Goal: Task Accomplishment & Management: Complete application form

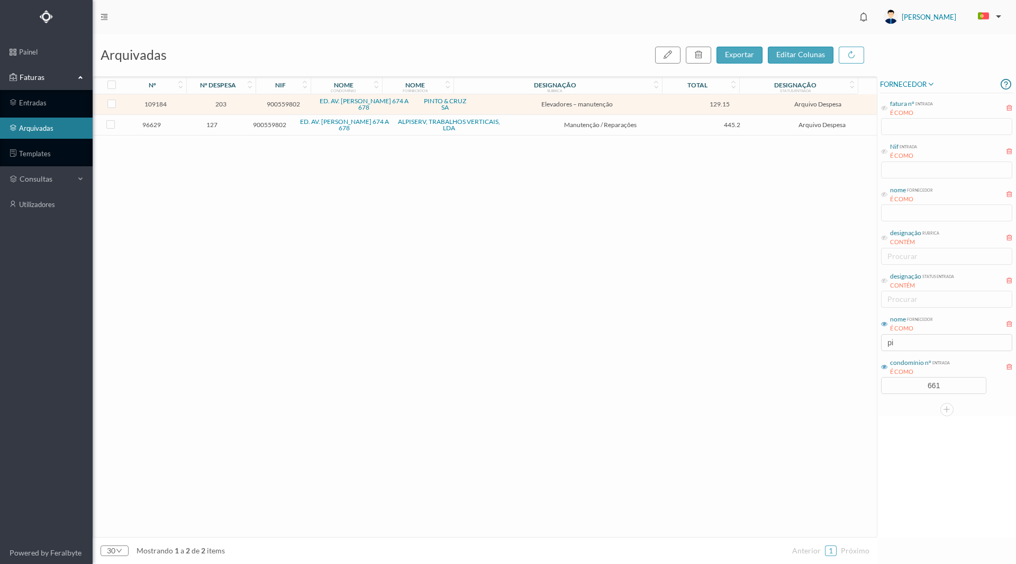
click at [724, 365] on div "109184 203 900559802 ED. AV. [PERSON_NAME] 674 A 678 PINTO & CRUZ SA Elevadores…" at bounding box center [485, 315] width 784 height 442
drag, startPoint x: 905, startPoint y: 342, endPoint x: 847, endPoint y: 343, distance: 57.7
click at [847, 343] on div "arquivadas exportar editar colunas nº nº despesa nif nome condomínio nome forne…" at bounding box center [554, 299] width 923 height 530
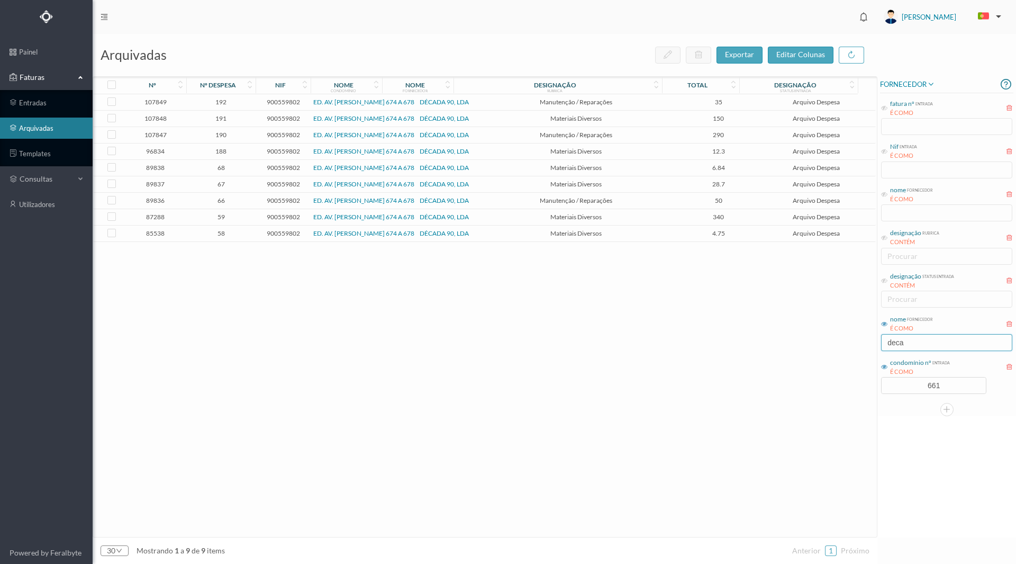
type input "deca"
click at [218, 200] on span "66" at bounding box center [221, 200] width 64 height 8
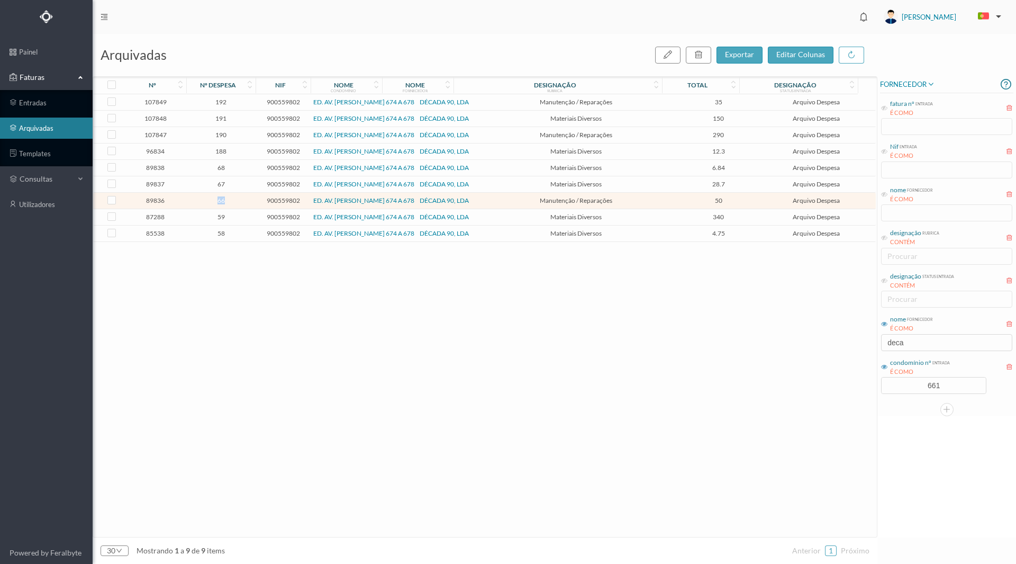
click at [218, 200] on span "66" at bounding box center [221, 200] width 64 height 8
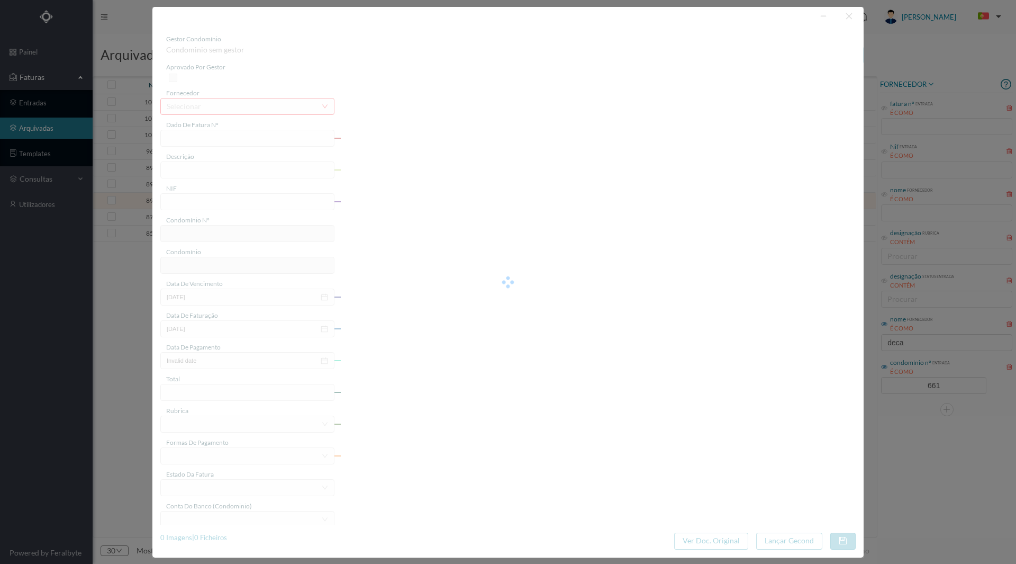
type input "FT 2024A1/1685"
type input "SUBST. AUTOMÁTICO ESCADA E 2 INTERRUPTORES"
type input "900559802"
type input "[DATE]"
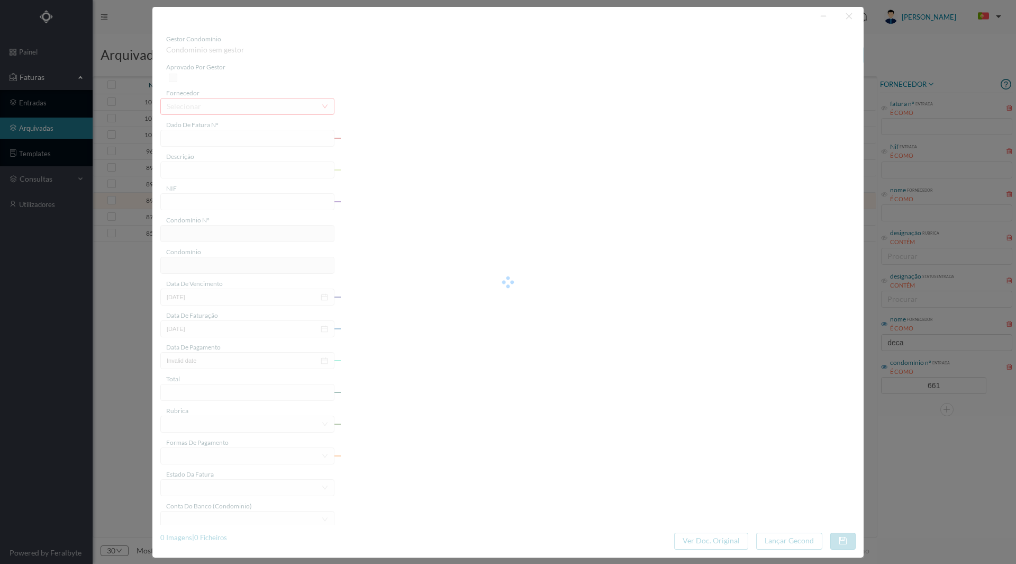
type input "[DATE]"
type input "50.00"
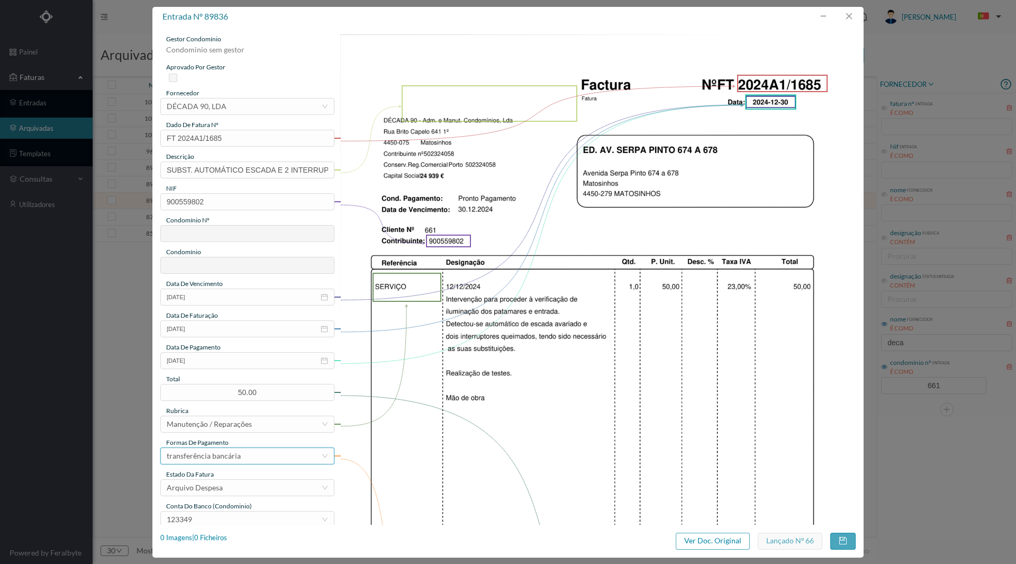
type input "661"
type input "ED. AV. [PERSON_NAME] 674 A 678"
click at [208, 539] on div "1 Imagens | 1 Ficheiros" at bounding box center [193, 537] width 67 height 11
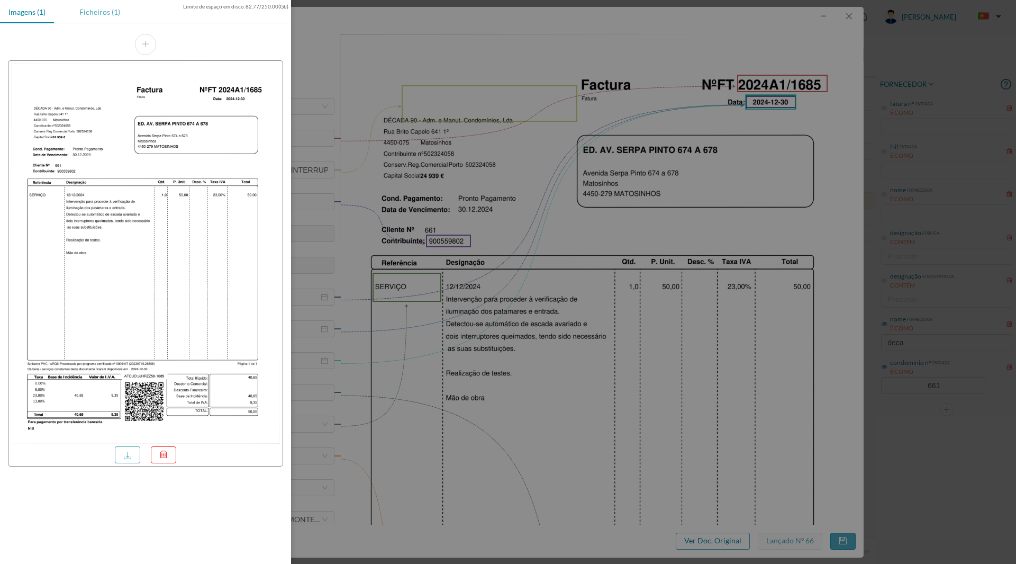
click at [106, 14] on div "Ficheiros (1)" at bounding box center [100, 12] width 58 height 24
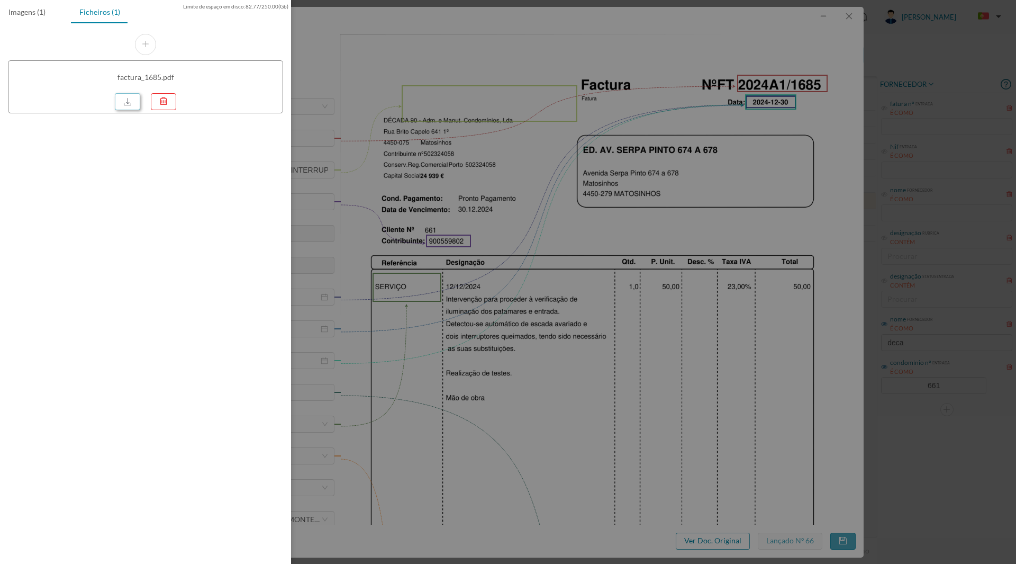
click at [124, 107] on link at bounding box center [127, 101] width 25 height 17
click at [710, 210] on div at bounding box center [508, 282] width 1016 height 564
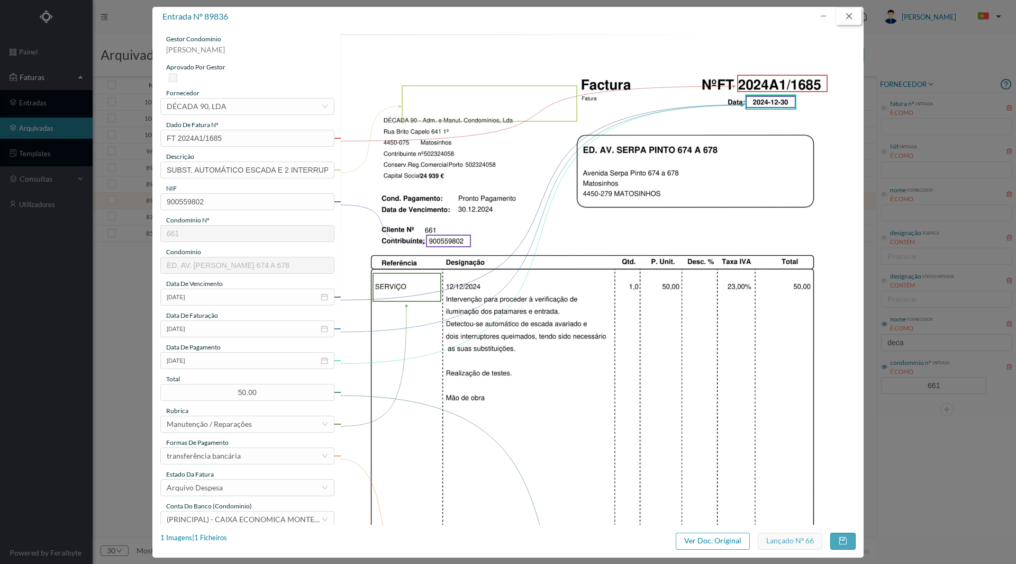
click at [845, 15] on button "button" at bounding box center [848, 16] width 25 height 17
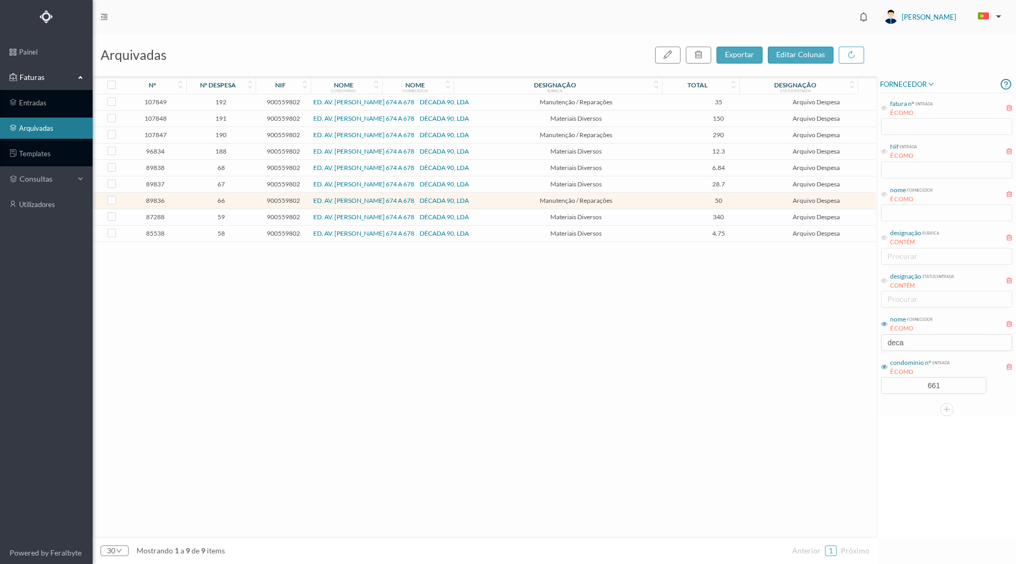
click at [228, 102] on span "192" at bounding box center [221, 102] width 64 height 8
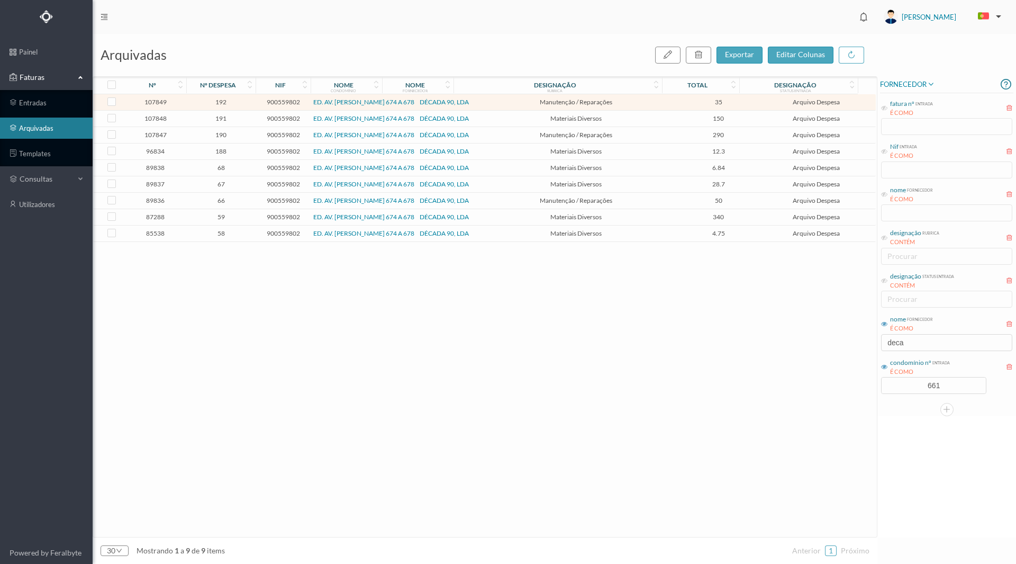
click at [228, 102] on span "192" at bounding box center [221, 102] width 64 height 8
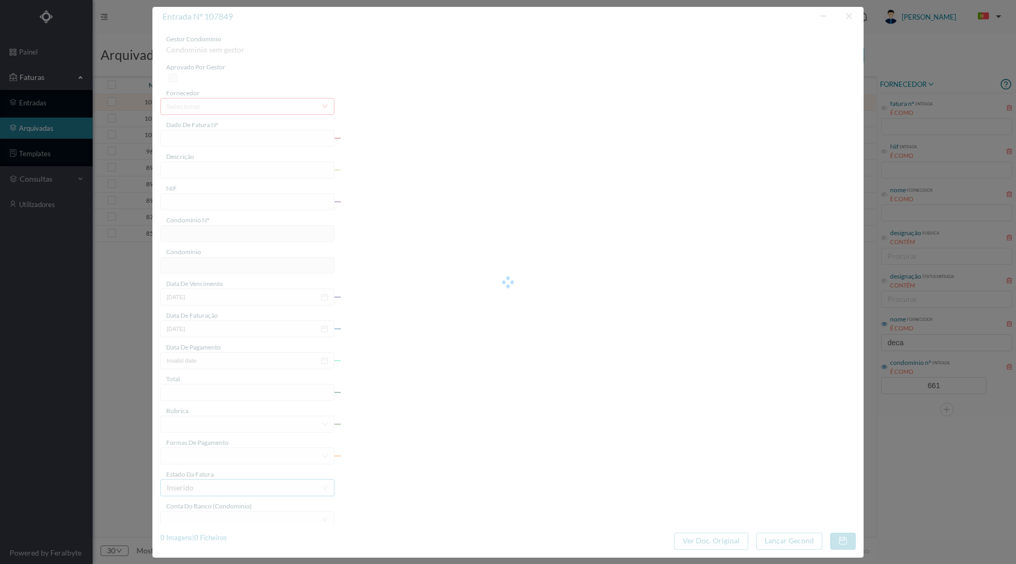
type input "FT 2025A1/913"
type input "Subst. torneira 1/2 na casa das cisternas"
type input "900559802"
type input "[DATE]"
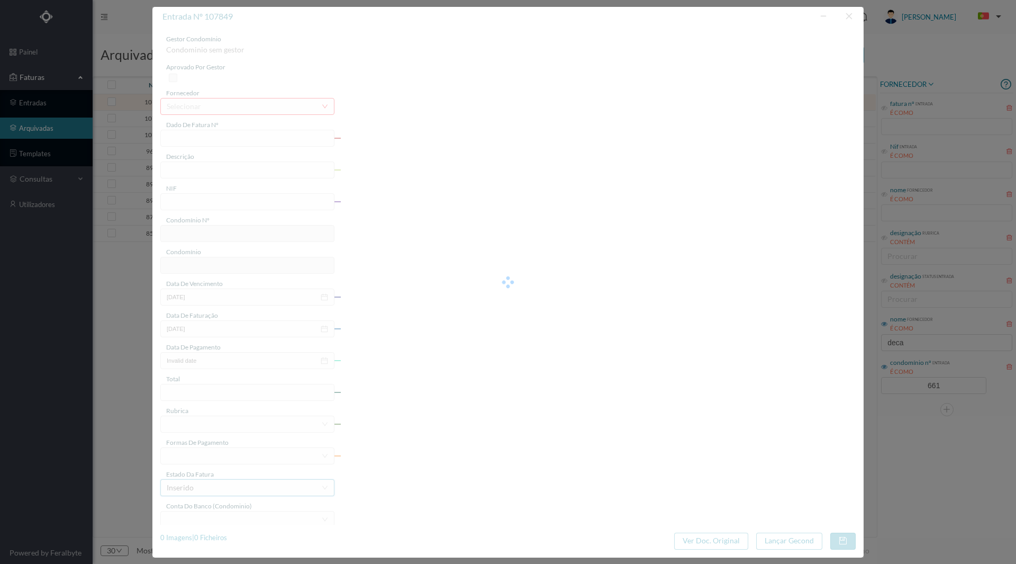
type input "[DATE]"
type input "35.00"
type input "661"
type input "ED. AV. [PERSON_NAME] 674 A 678"
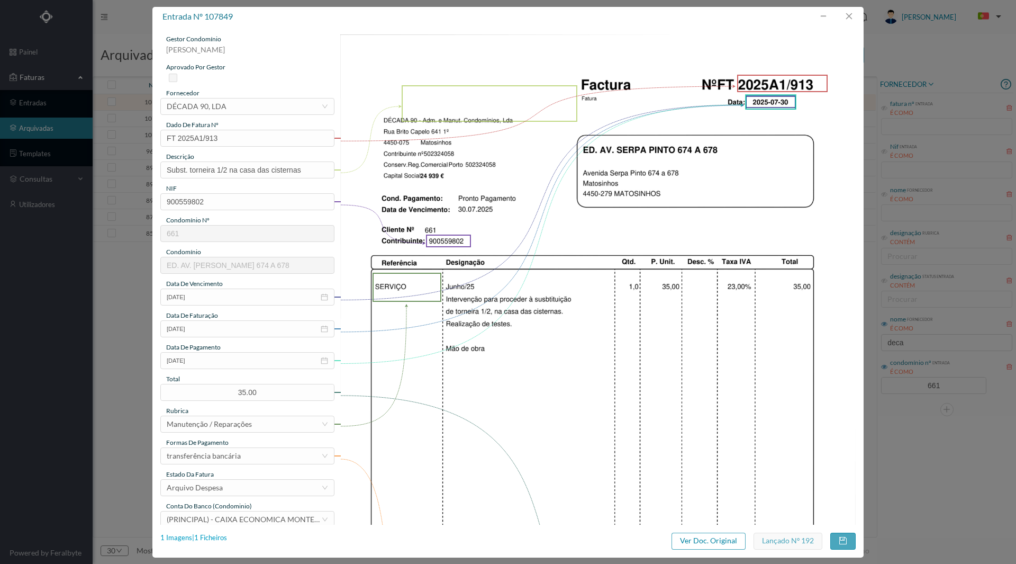
click at [215, 537] on div "1 Imagens | 1 Ficheiros" at bounding box center [193, 537] width 67 height 11
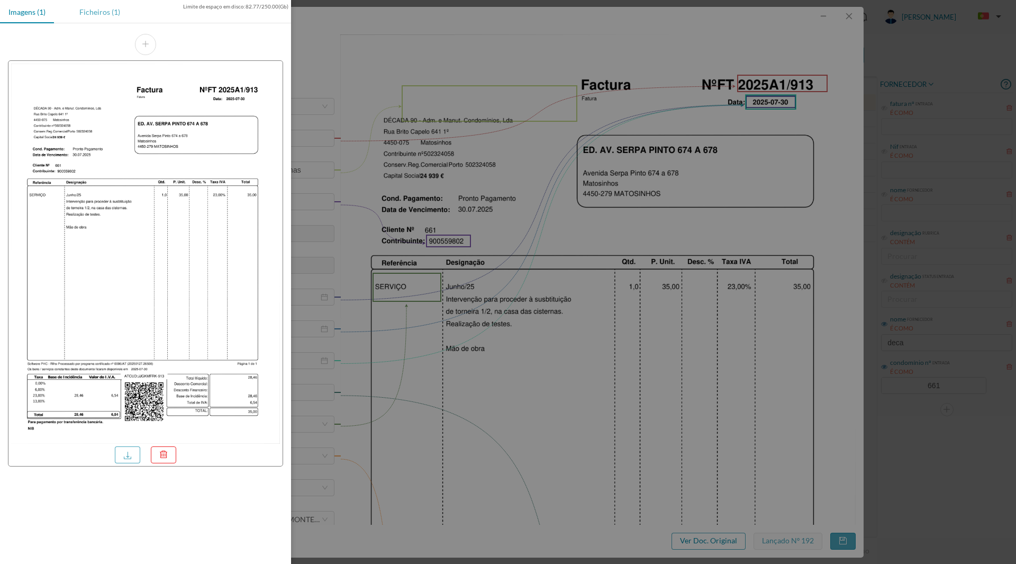
click at [113, 15] on div "Ficheiros (1)" at bounding box center [100, 12] width 58 height 24
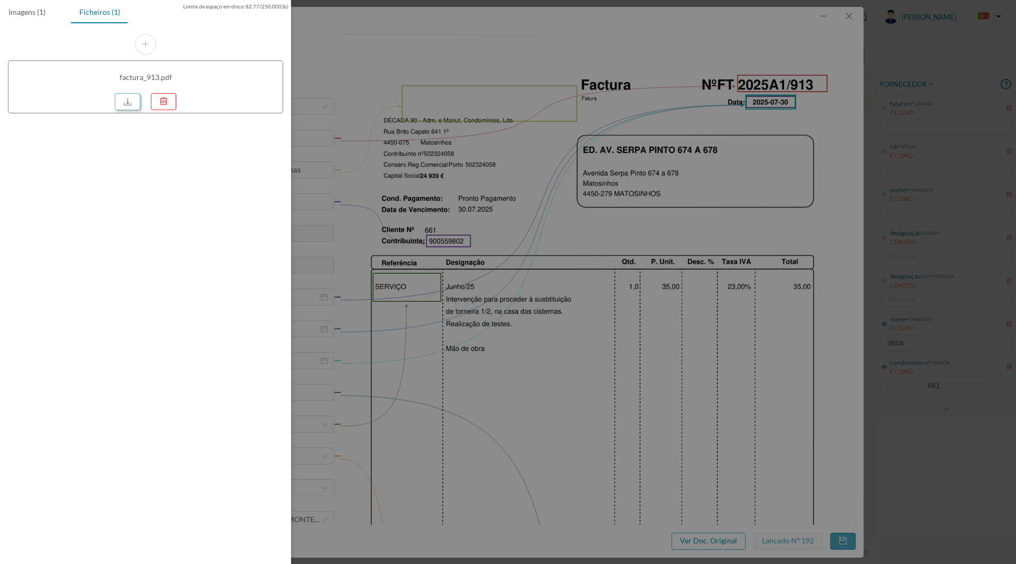
click at [123, 97] on link at bounding box center [127, 101] width 25 height 17
click at [747, 42] on div at bounding box center [508, 282] width 1016 height 564
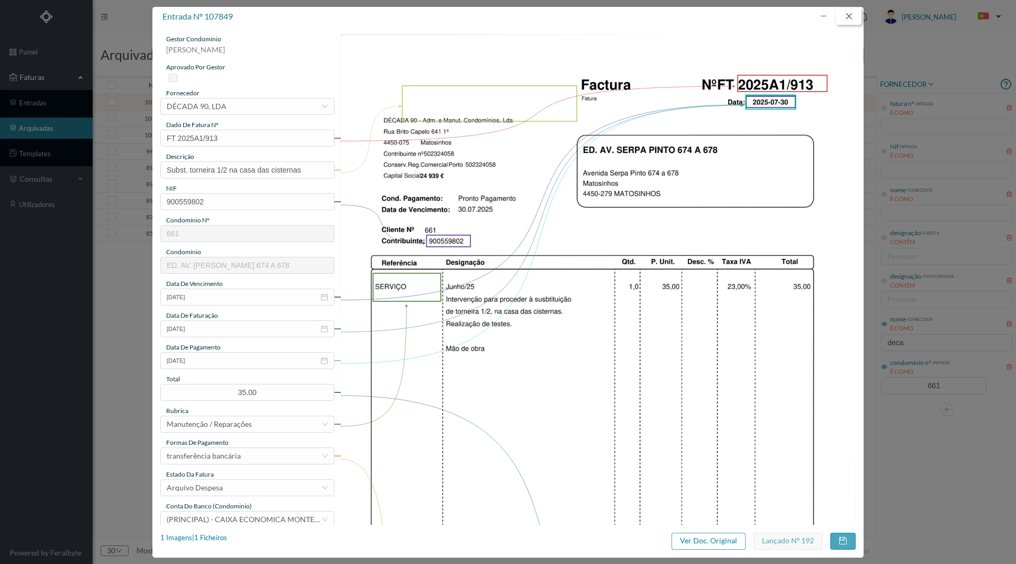
click at [846, 17] on button "button" at bounding box center [848, 16] width 25 height 17
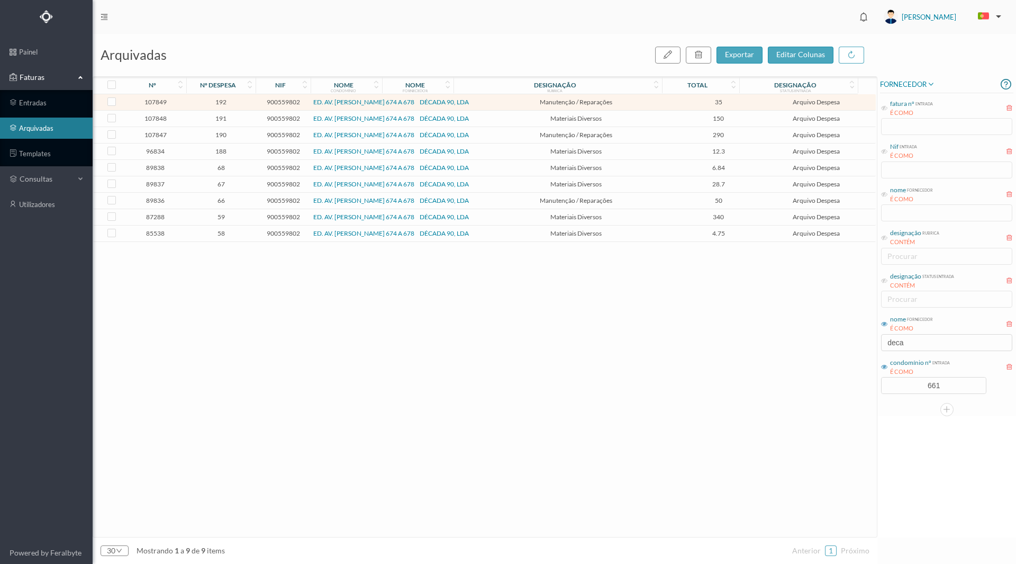
click at [218, 116] on span "191" at bounding box center [221, 118] width 64 height 8
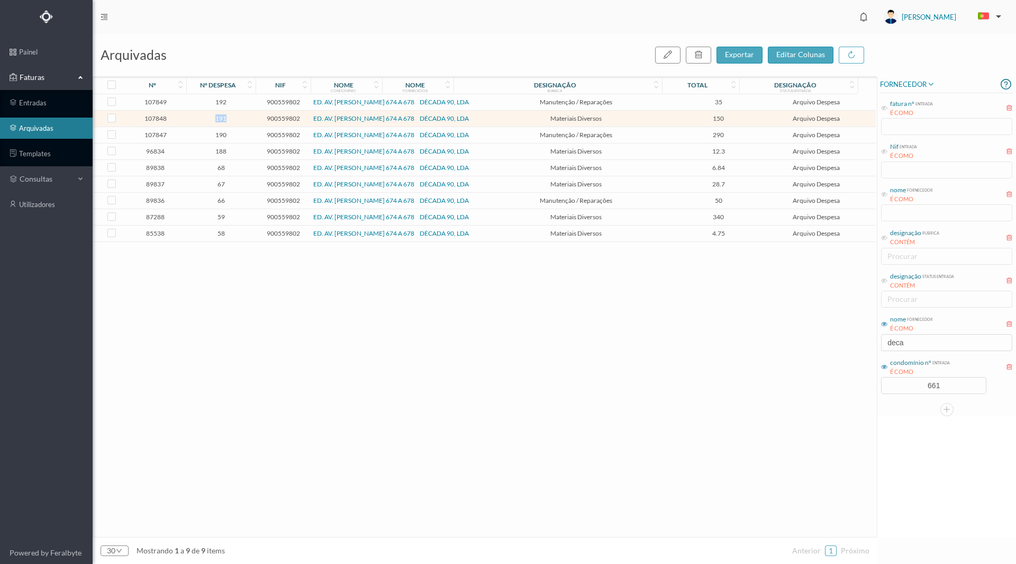
click at [218, 116] on span "191" at bounding box center [221, 118] width 64 height 8
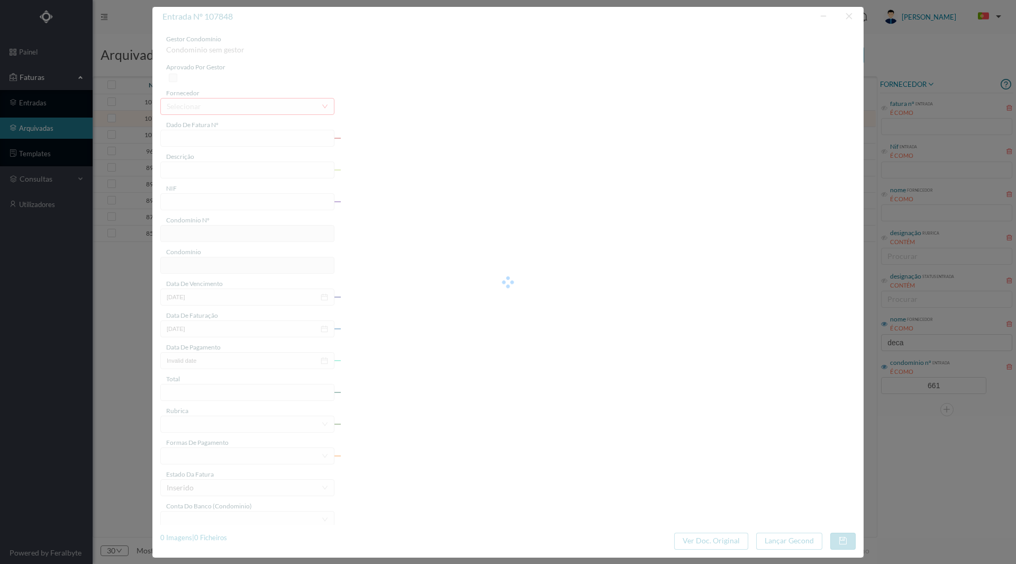
type input "FT 2025A1/912"
type input "MATERIAIS DIVERSOS"
type input "900559802"
type input "[DATE]"
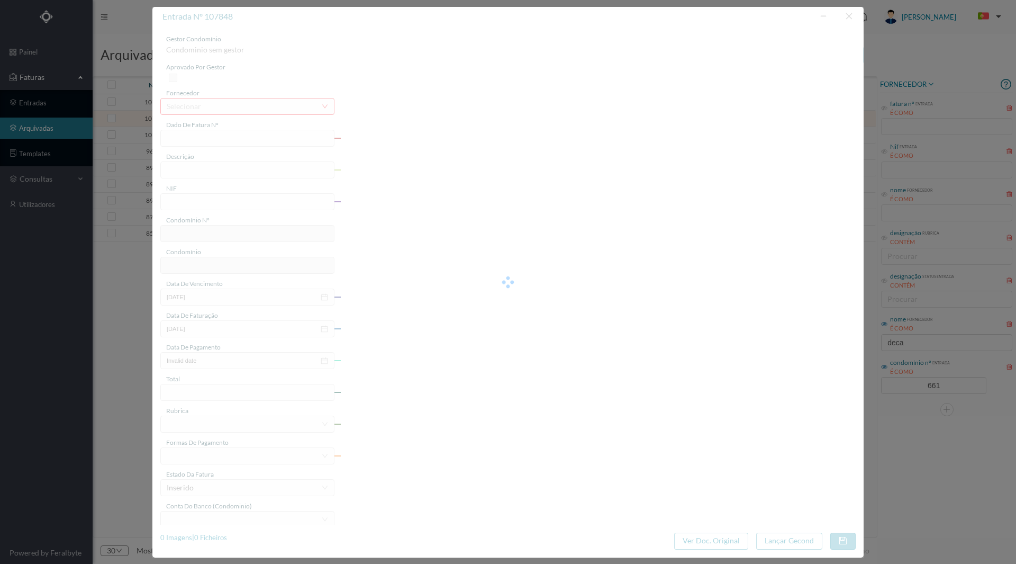
type input "[DATE]"
type input "150.00"
type input "661"
type input "ED. AV. [PERSON_NAME] 674 A 678"
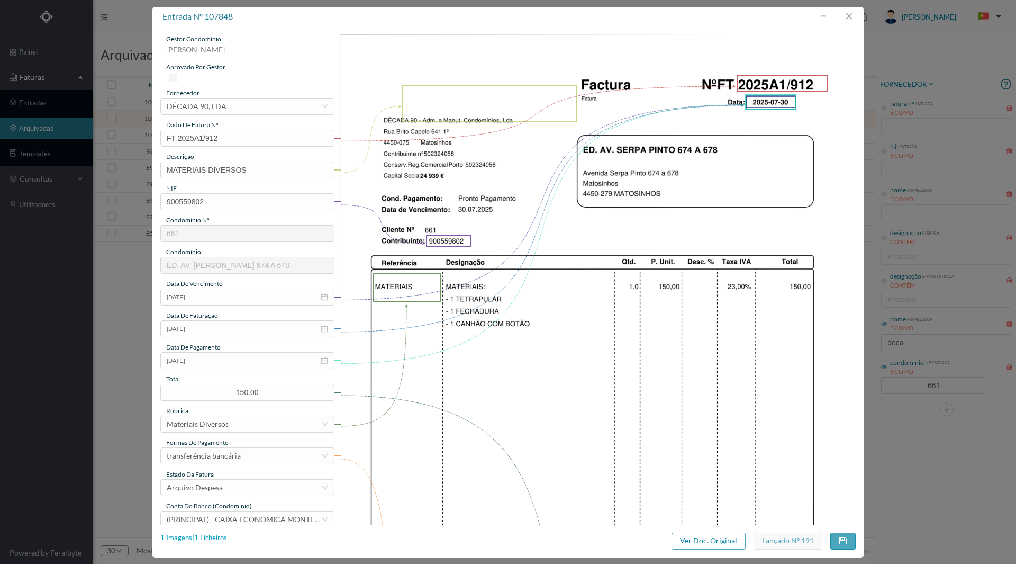
click at [208, 539] on div "1 Imagens | 1 Ficheiros" at bounding box center [193, 537] width 67 height 11
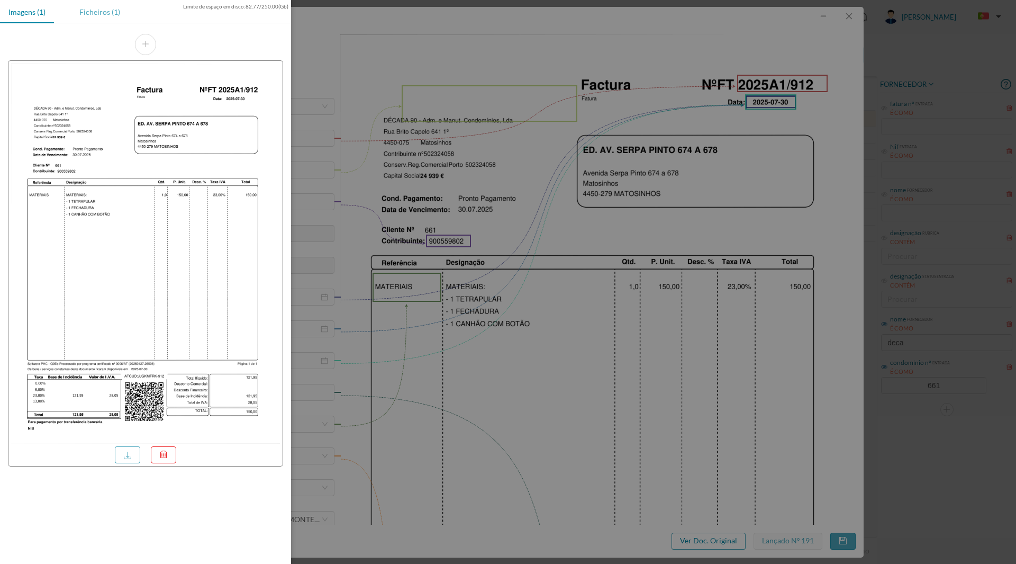
click at [89, 15] on div "Ficheiros (1)" at bounding box center [100, 12] width 58 height 24
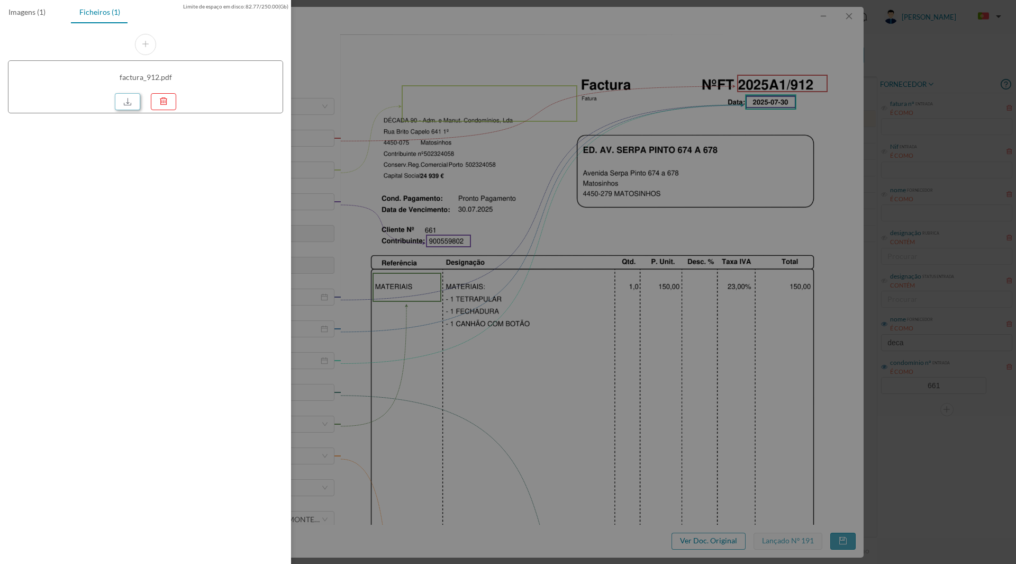
click at [126, 101] on link at bounding box center [127, 101] width 25 height 17
click at [580, 256] on div at bounding box center [508, 282] width 1016 height 564
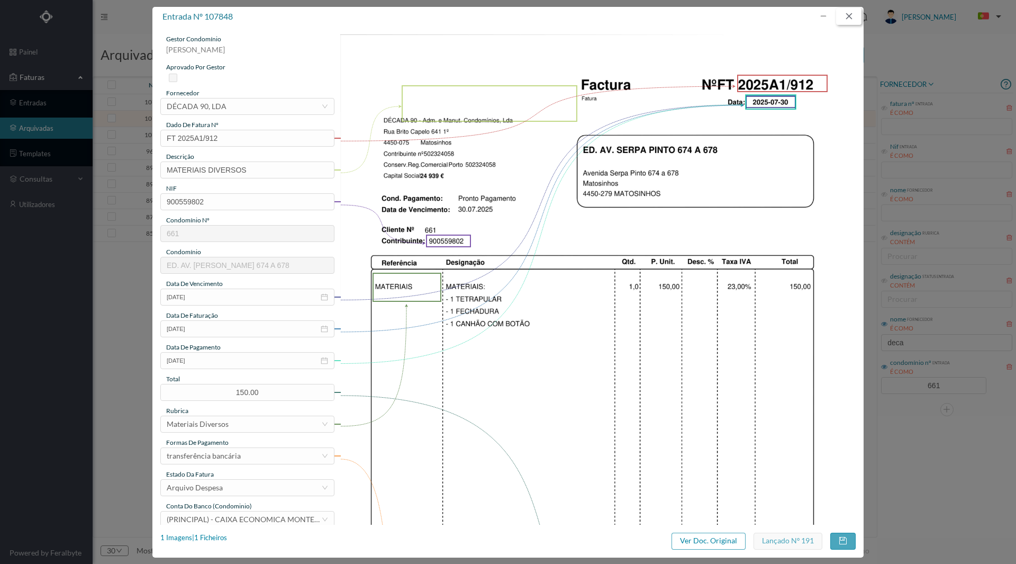
click at [853, 13] on button "button" at bounding box center [848, 16] width 25 height 17
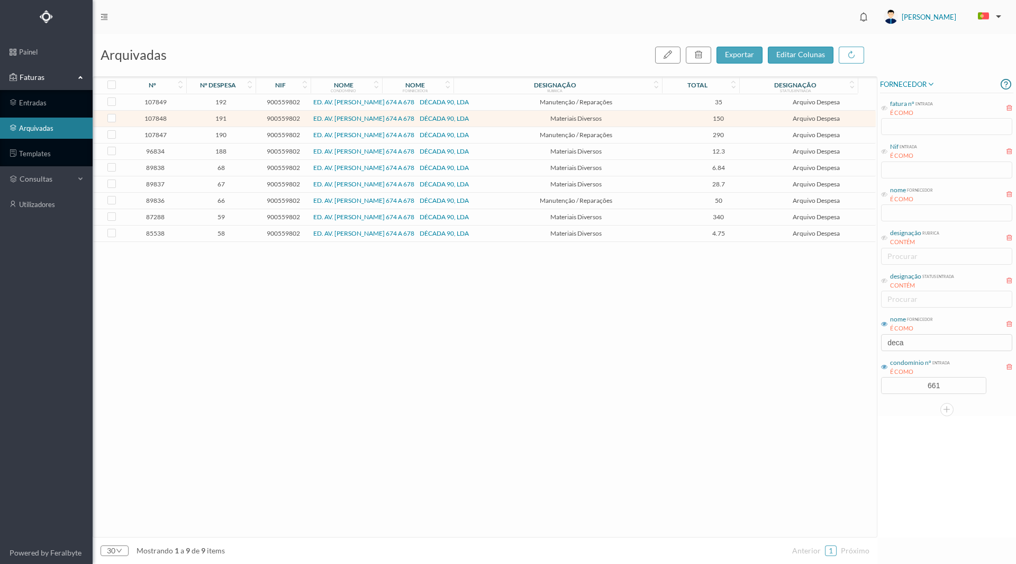
click at [215, 229] on td "58" at bounding box center [220, 233] width 69 height 16
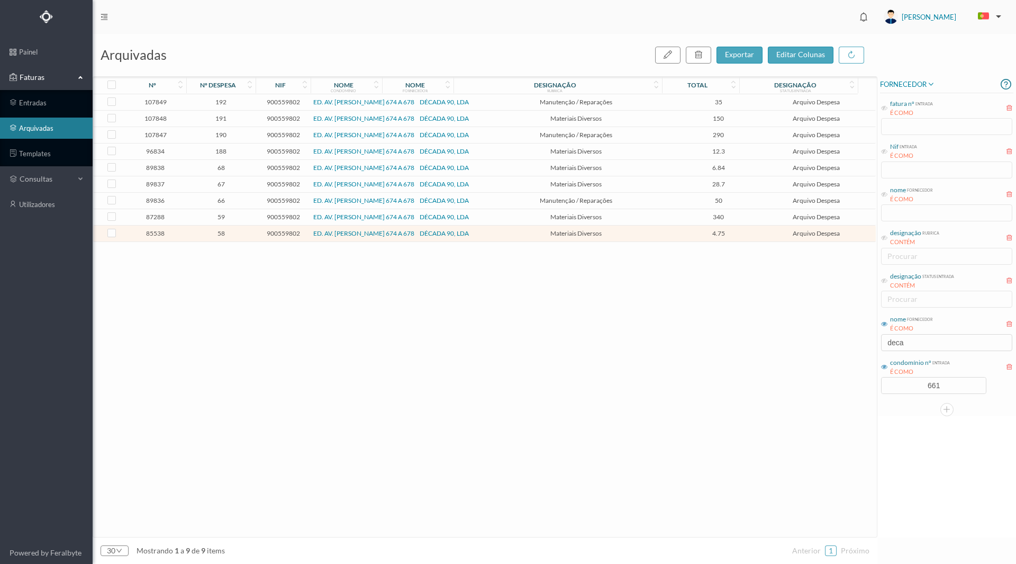
click at [226, 233] on span "58" at bounding box center [221, 233] width 64 height 8
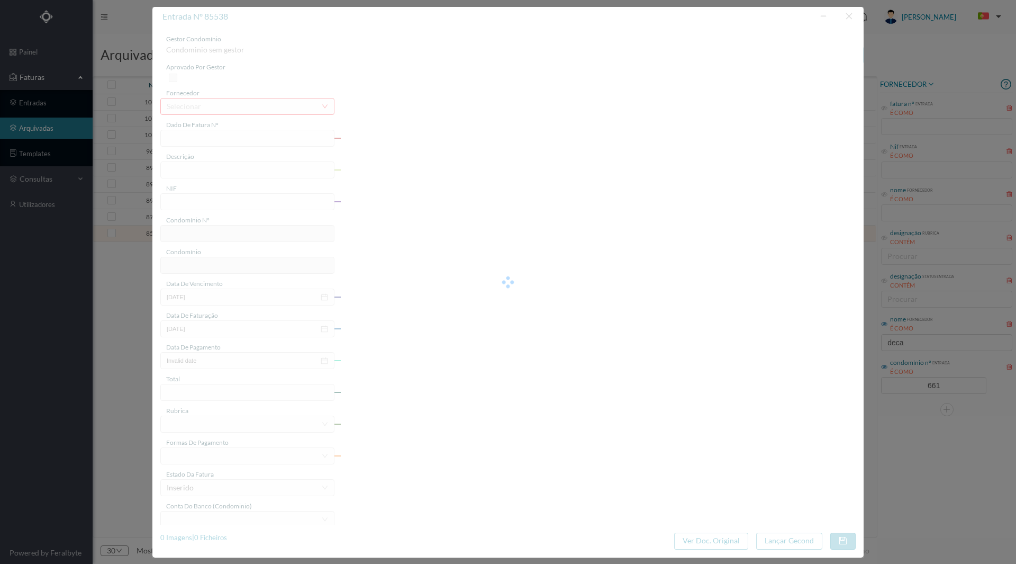
type input "FT 2024A1/1333"
type input "Material eléctrico"
type input "900559802"
type input "[DATE]"
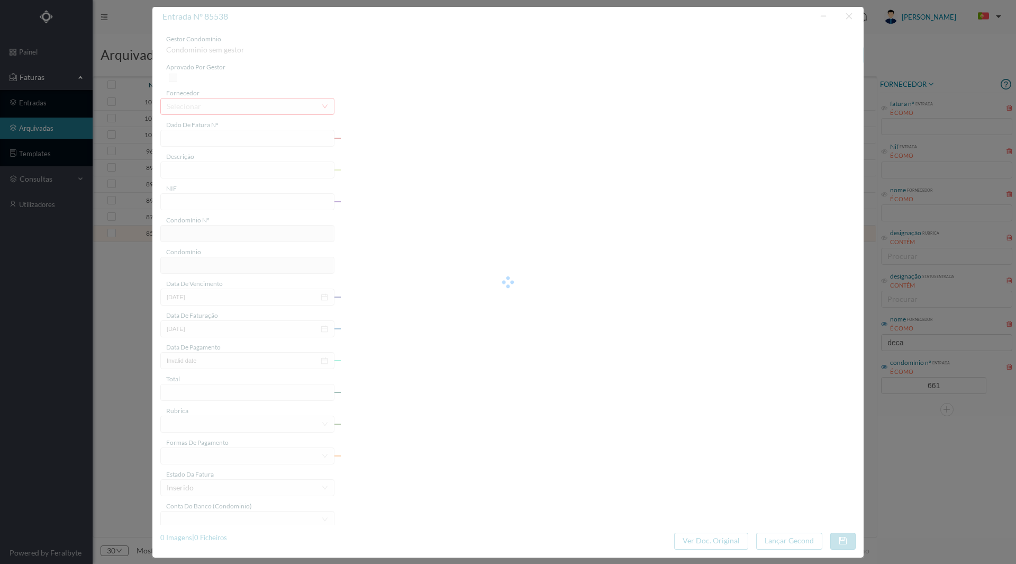
type input "[DATE]"
type input "4.75"
type input "661"
type input "ED. AV. [PERSON_NAME] 674 A 678"
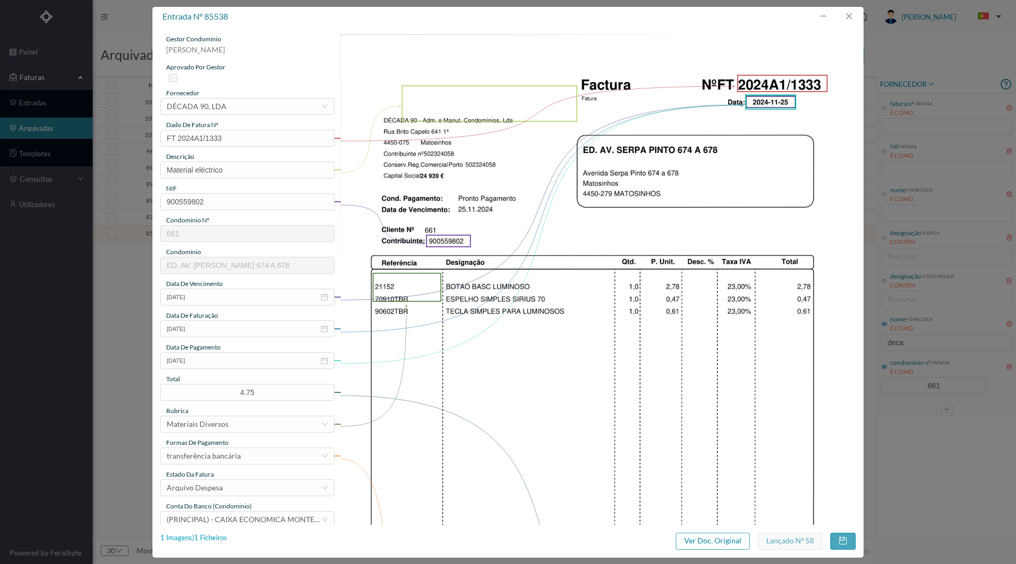
click at [217, 539] on div "1 Imagens | 1 Ficheiros" at bounding box center [193, 537] width 67 height 11
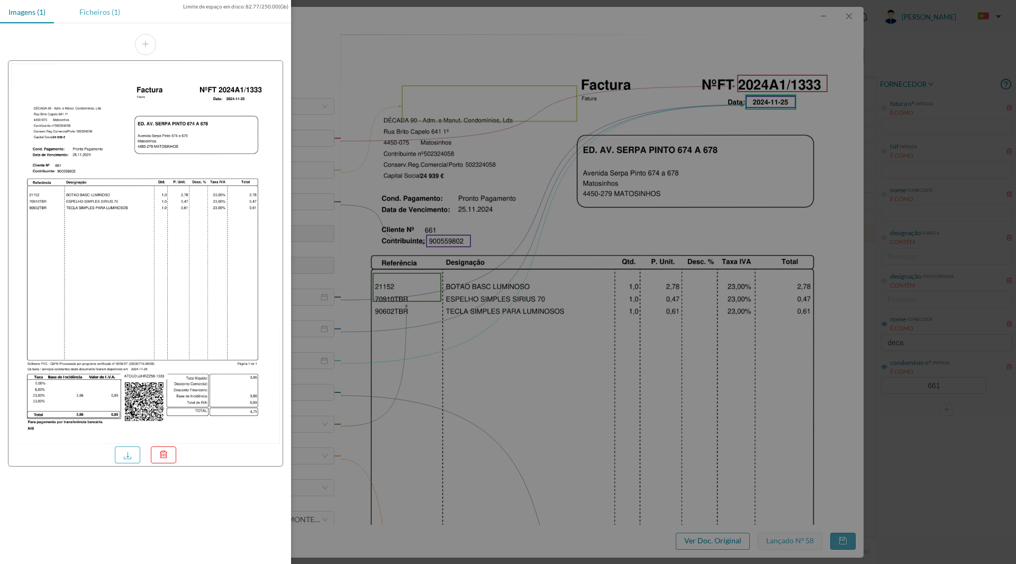
click at [100, 12] on div "Ficheiros (1)" at bounding box center [100, 12] width 58 height 24
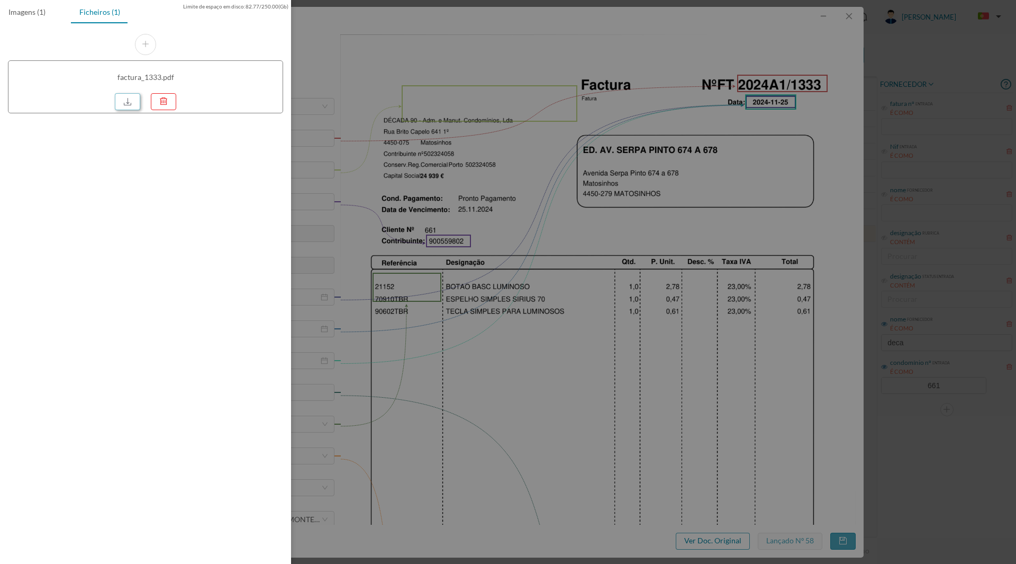
click at [126, 97] on link at bounding box center [127, 101] width 25 height 17
click at [857, 377] on div at bounding box center [508, 282] width 1016 height 564
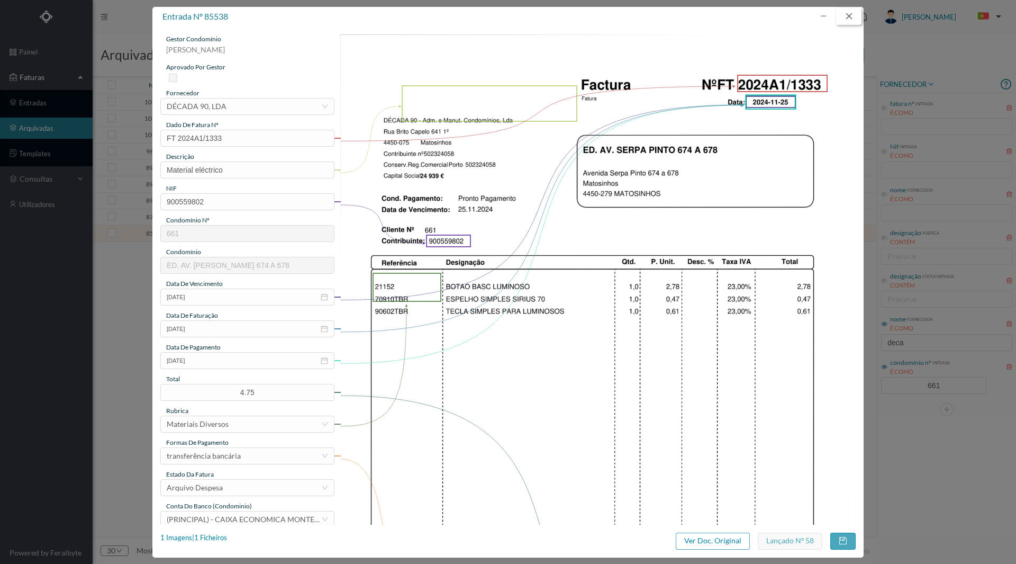
click at [845, 14] on button "button" at bounding box center [848, 16] width 25 height 17
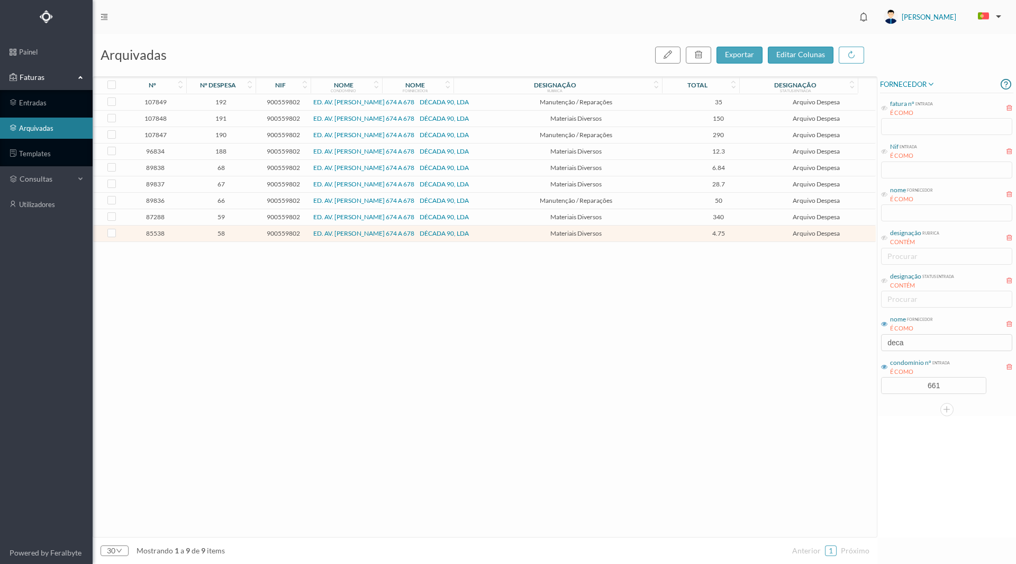
click at [229, 215] on span "59" at bounding box center [221, 217] width 64 height 8
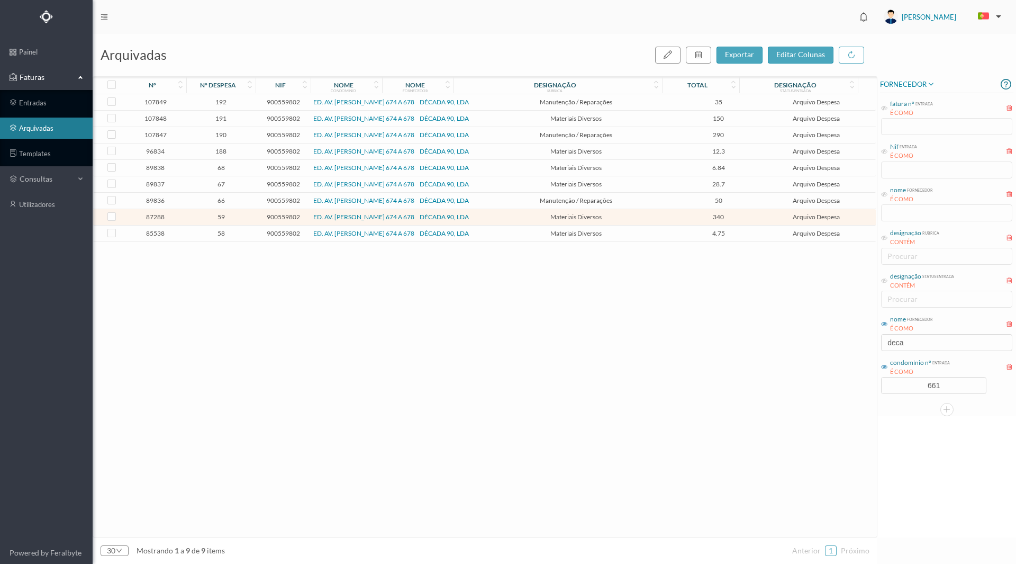
click at [221, 215] on span "59" at bounding box center [221, 217] width 64 height 8
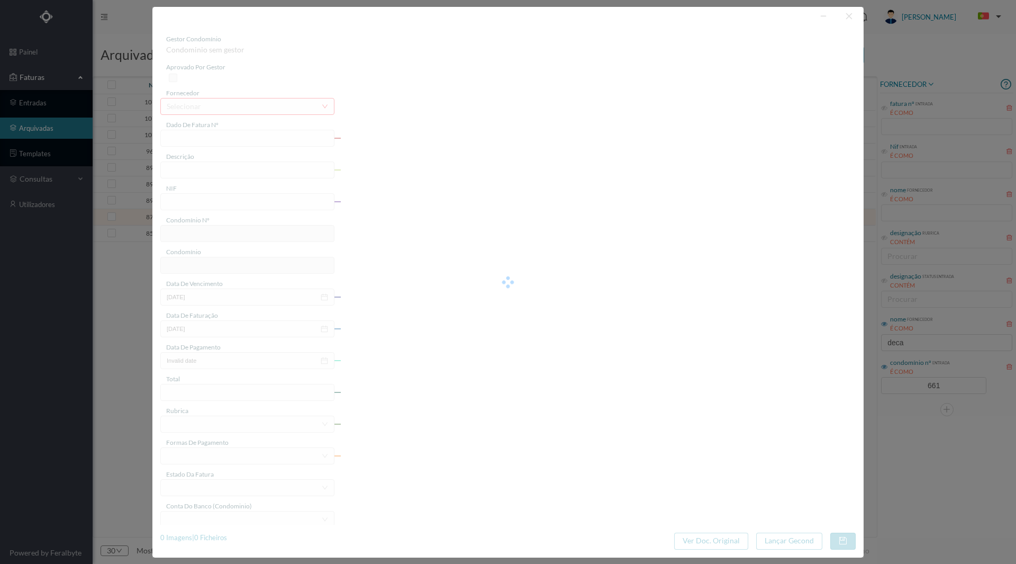
type input "FT 2024A1/1415"
type input "Material eléctrico"
type input "900559802"
type input "[DATE]"
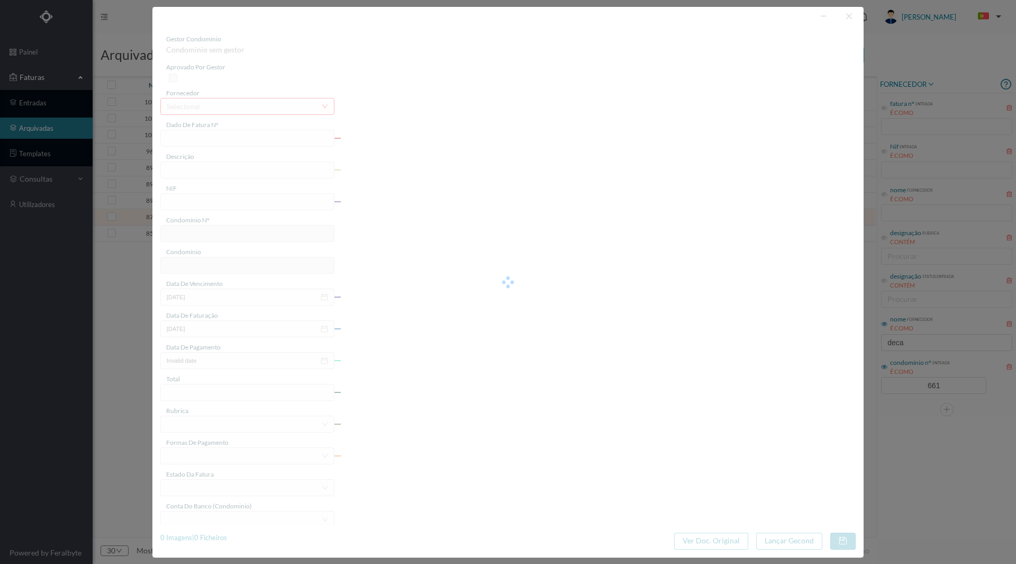
type input "[DATE]"
type input "340.00"
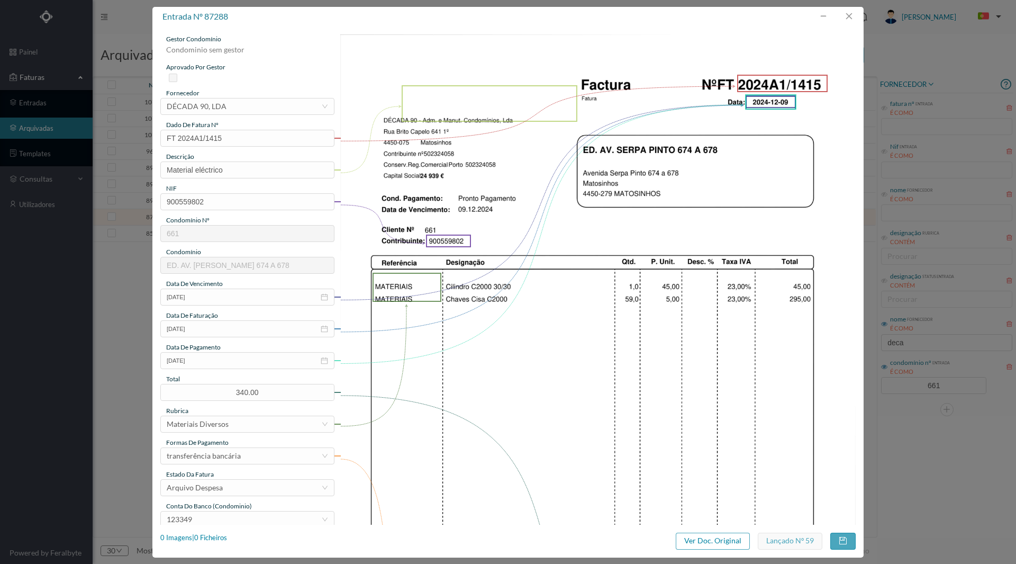
type input "661"
type input "ED. AV. [PERSON_NAME] 674 A 678"
click at [214, 536] on div "1 Imagens | 1 Ficheiros" at bounding box center [193, 537] width 67 height 11
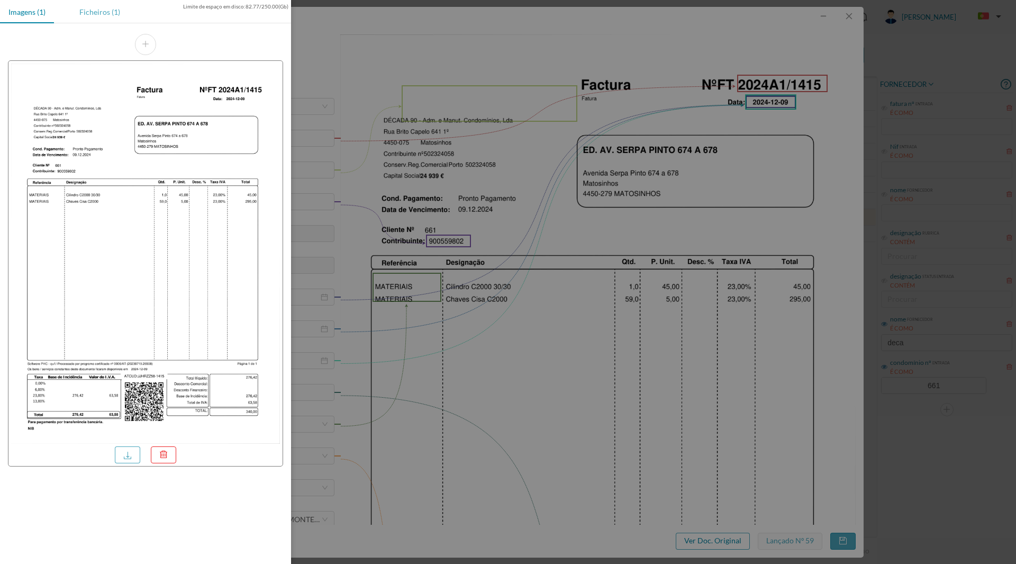
click at [113, 9] on div "Ficheiros (1)" at bounding box center [100, 12] width 58 height 24
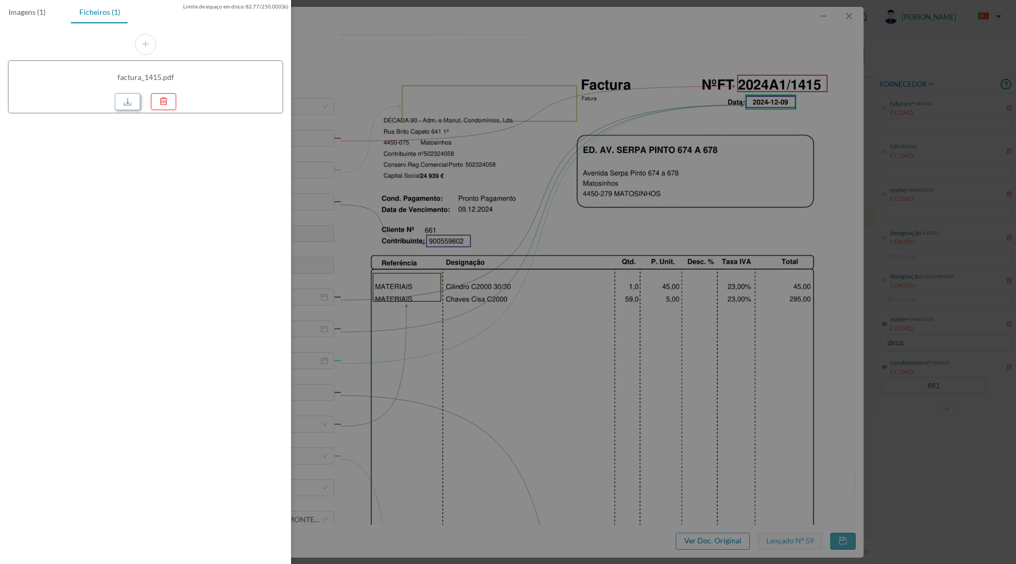
click at [126, 108] on link at bounding box center [127, 101] width 25 height 17
drag, startPoint x: 643, startPoint y: 249, endPoint x: 667, endPoint y: 244, distance: 24.9
click at [643, 249] on div at bounding box center [508, 282] width 1016 height 564
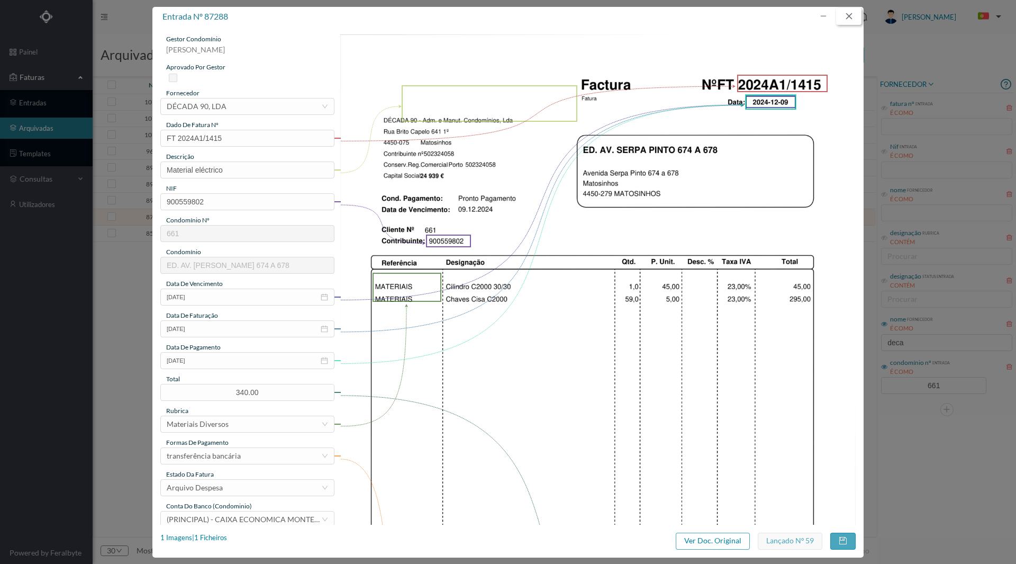
click at [850, 22] on button "button" at bounding box center [848, 16] width 25 height 17
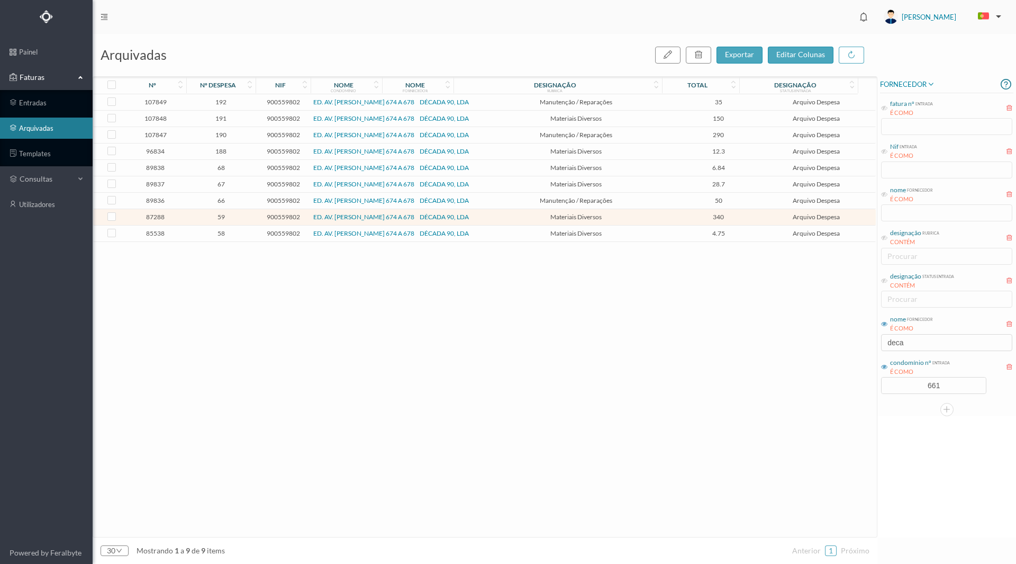
click at [221, 185] on span "67" at bounding box center [221, 184] width 64 height 8
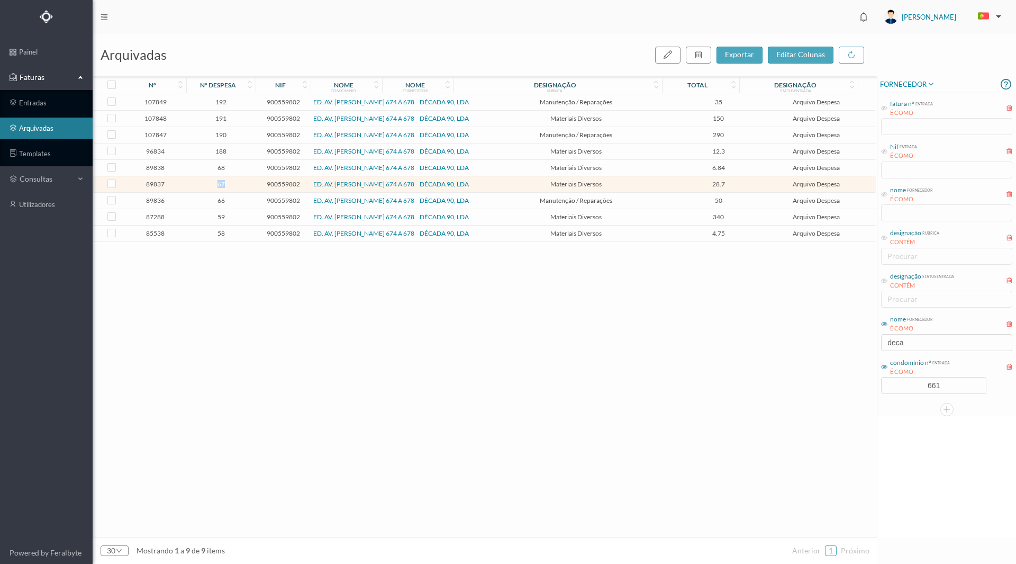
click at [221, 185] on span "67" at bounding box center [221, 184] width 64 height 8
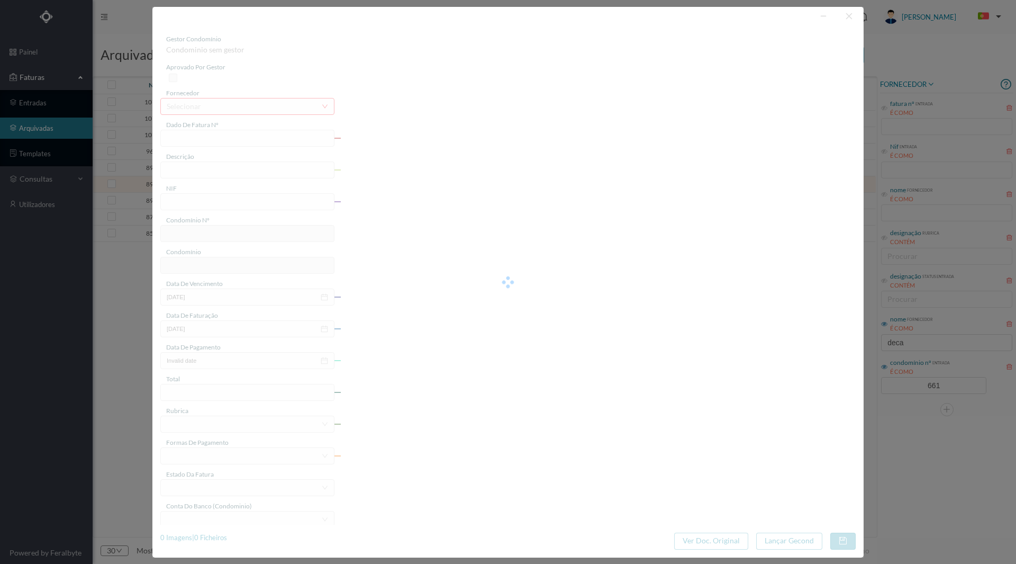
type input "FT 2024A1/1686"
type input "1 AUTOMÁTICO DE ESCADA"
type input "900559802"
type input "[DATE]"
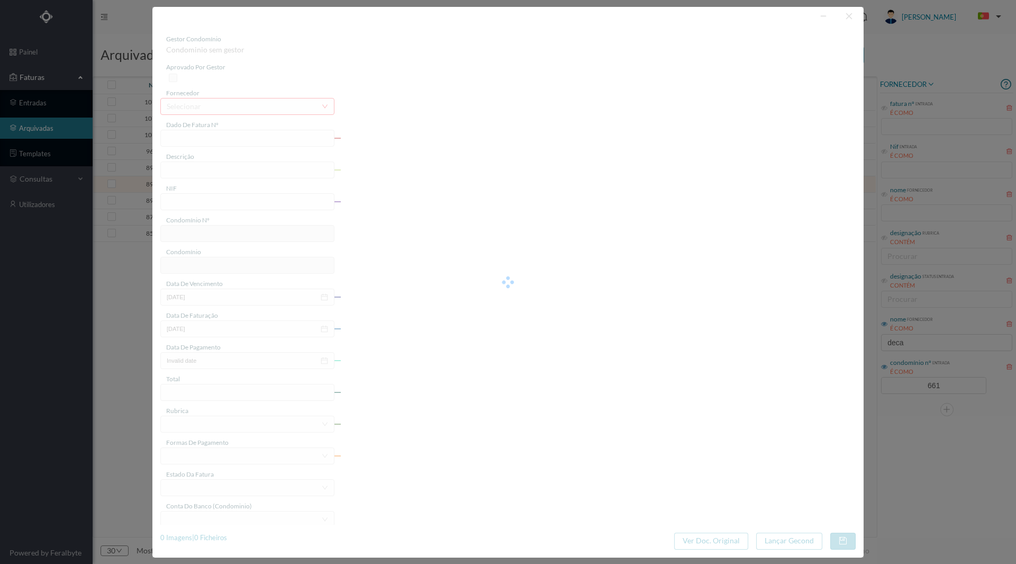
type input "[DATE]"
type input "28.70"
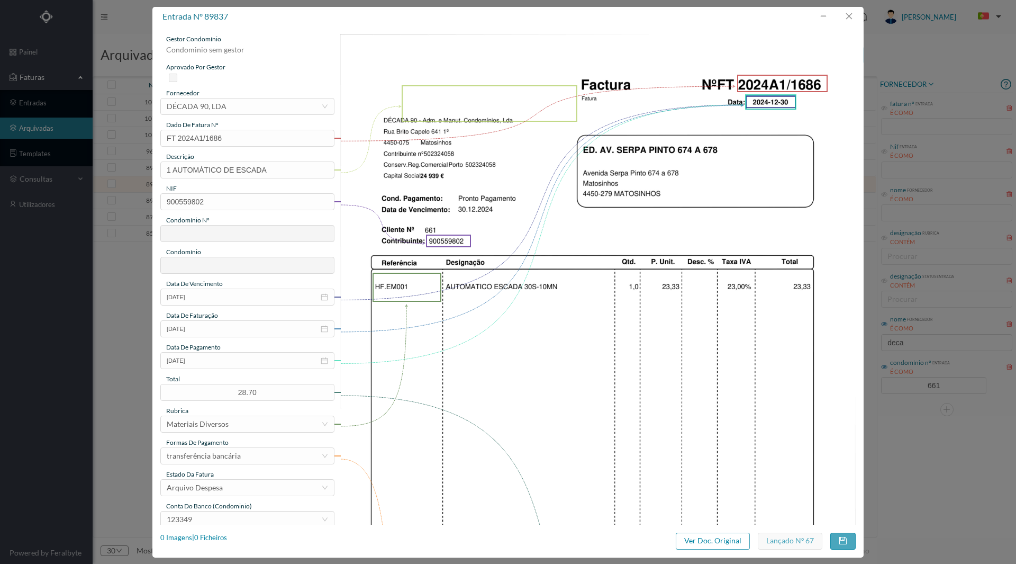
type input "661"
type input "ED. AV. [PERSON_NAME] 674 A 678"
click at [202, 532] on div "1 Imagens | 1 Ficheiros" at bounding box center [193, 537] width 67 height 11
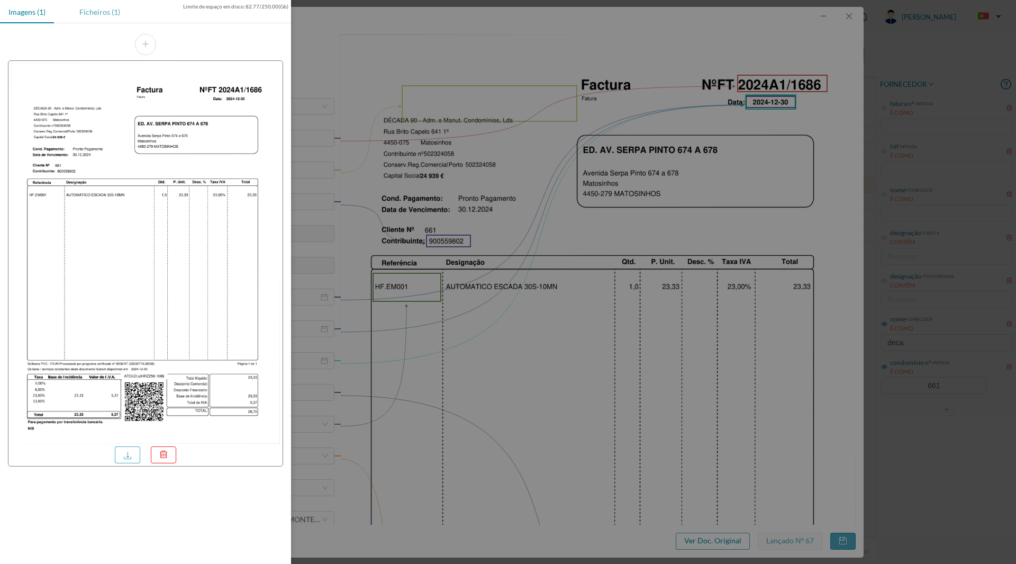
click at [90, 6] on div "Ficheiros (1)" at bounding box center [100, 12] width 58 height 24
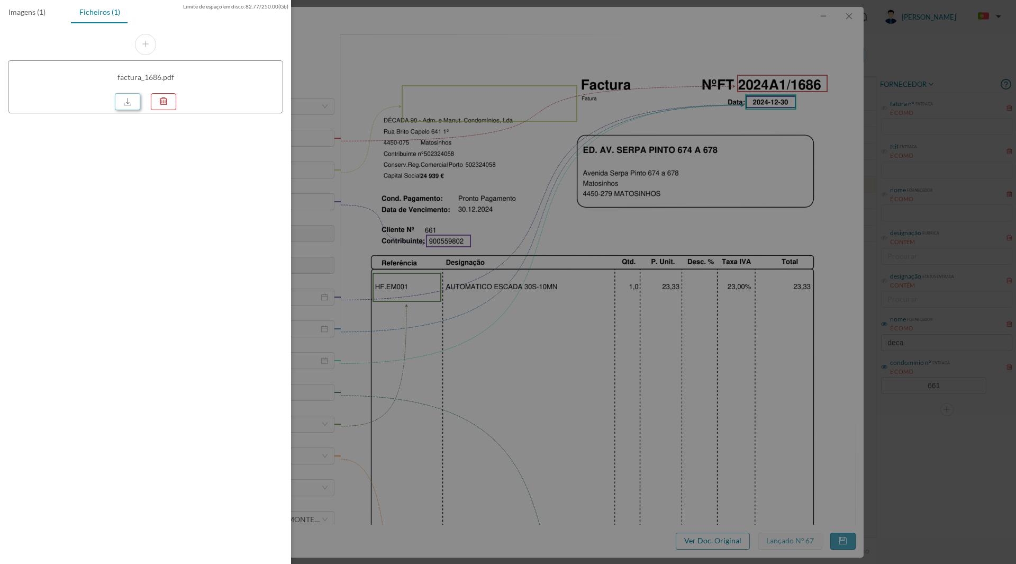
click at [126, 96] on link at bounding box center [127, 101] width 25 height 17
click at [815, 274] on div at bounding box center [508, 282] width 1016 height 564
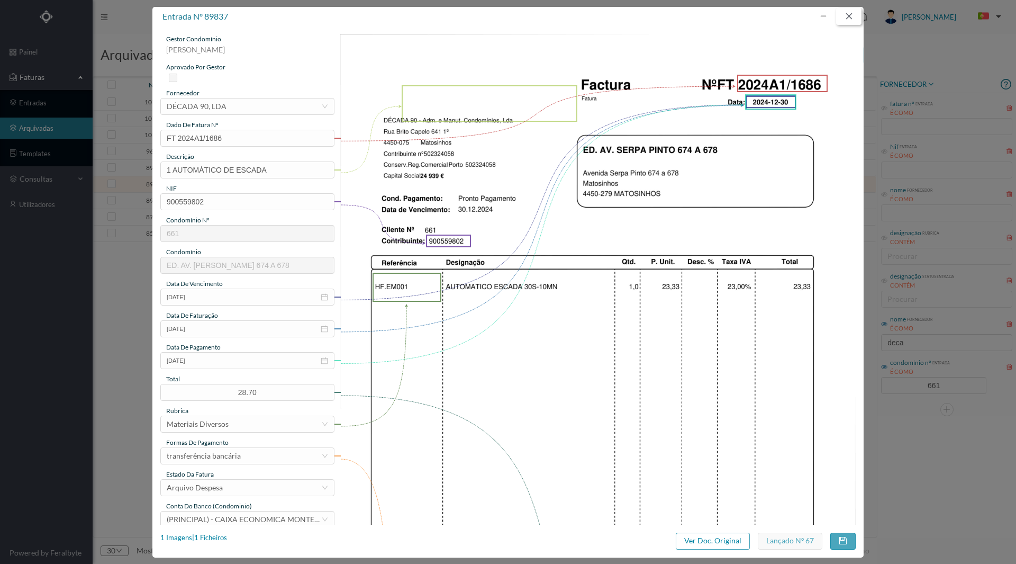
click at [845, 20] on button "button" at bounding box center [848, 16] width 25 height 17
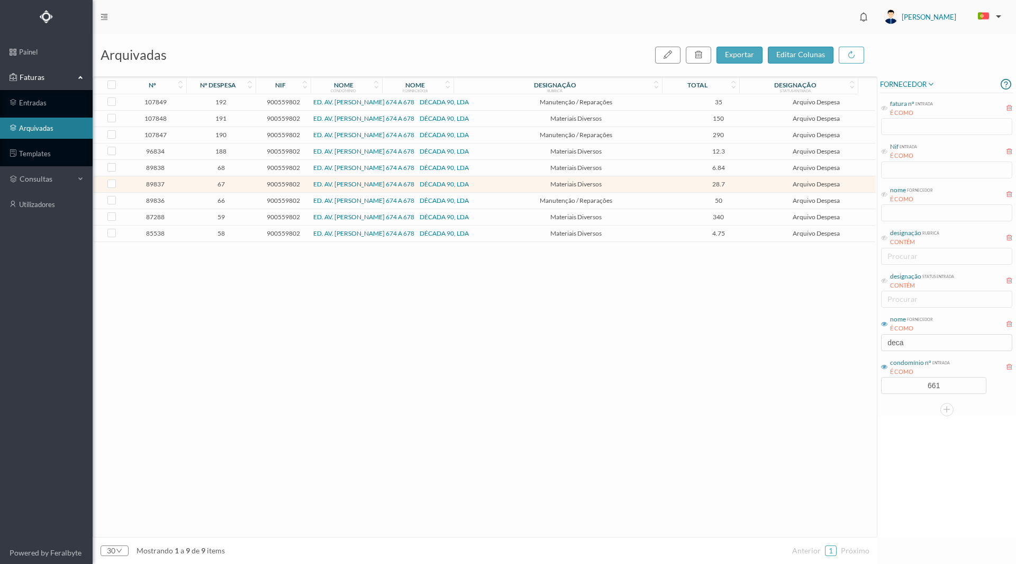
click at [217, 169] on span "68" at bounding box center [221, 168] width 64 height 8
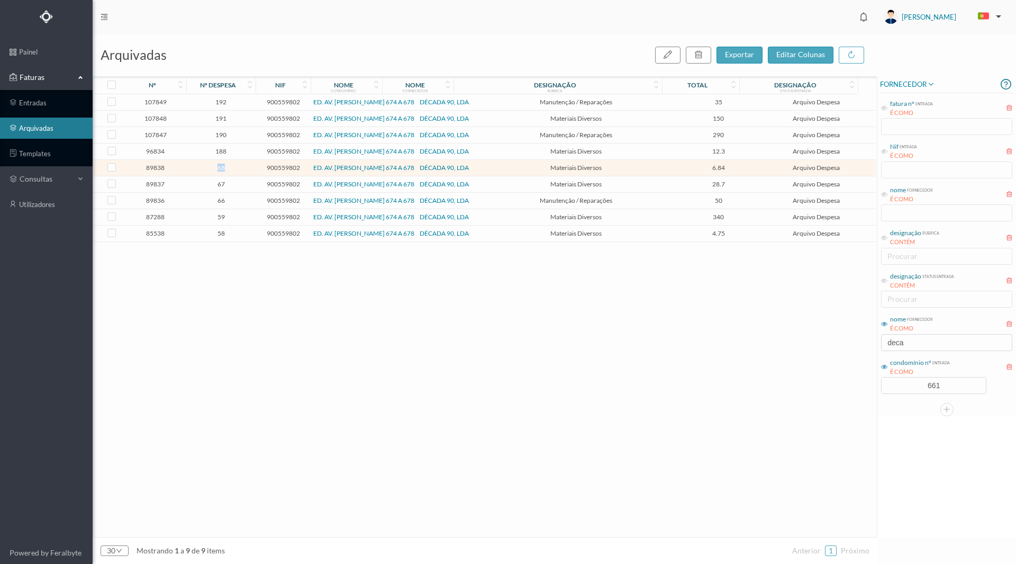
click at [217, 169] on span "68" at bounding box center [221, 168] width 64 height 8
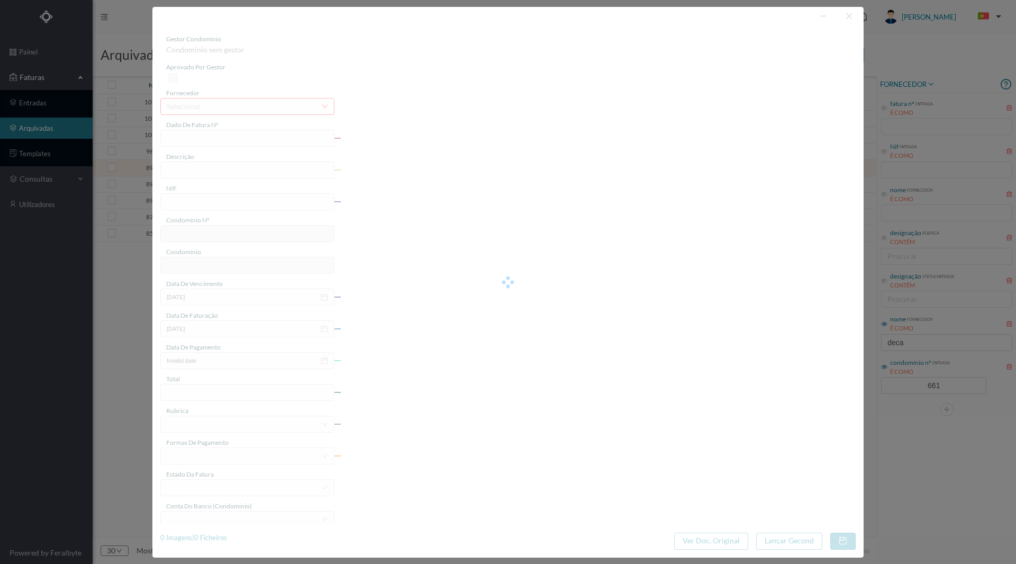
type input "FT 2024A1/1687"
type input "2 BOTÕES BASC. LUMINOSOS"
type input "900559802"
type input "[DATE]"
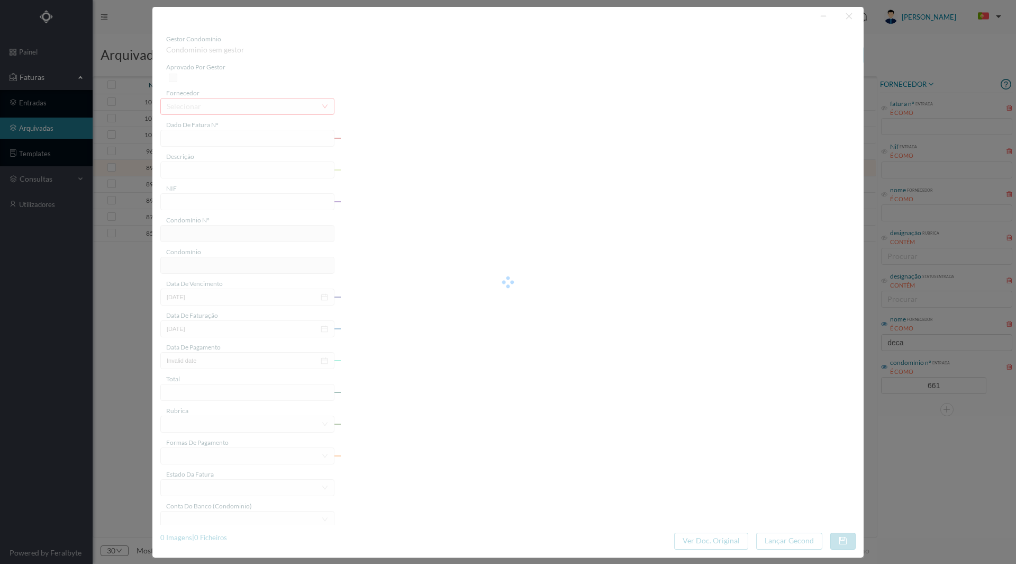
type input "[DATE]"
type input "6.84"
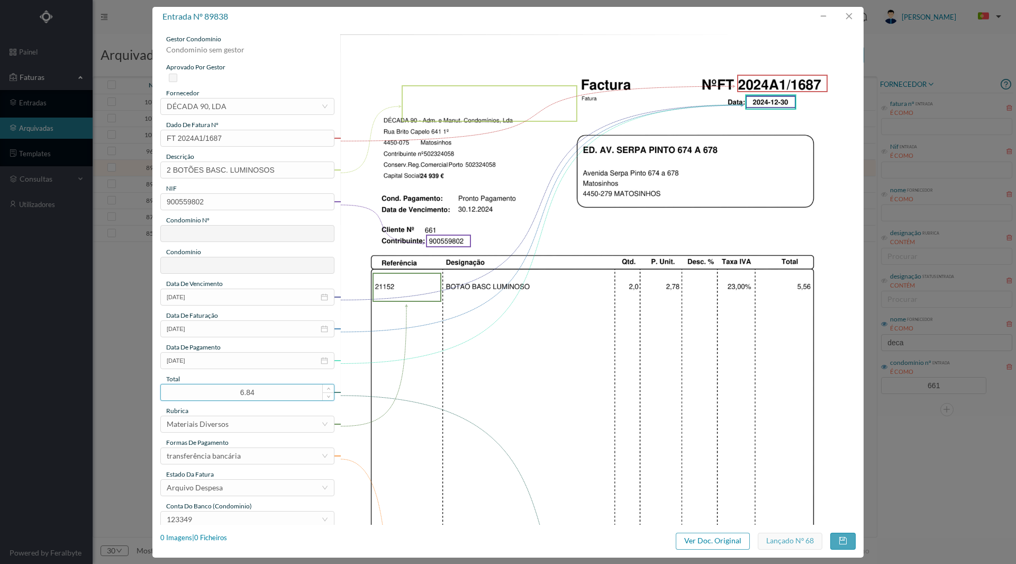
type input "661"
type input "ED. AV. [PERSON_NAME] 674 A 678"
click at [214, 538] on div "1 Imagens | 1 Ficheiros" at bounding box center [193, 537] width 67 height 11
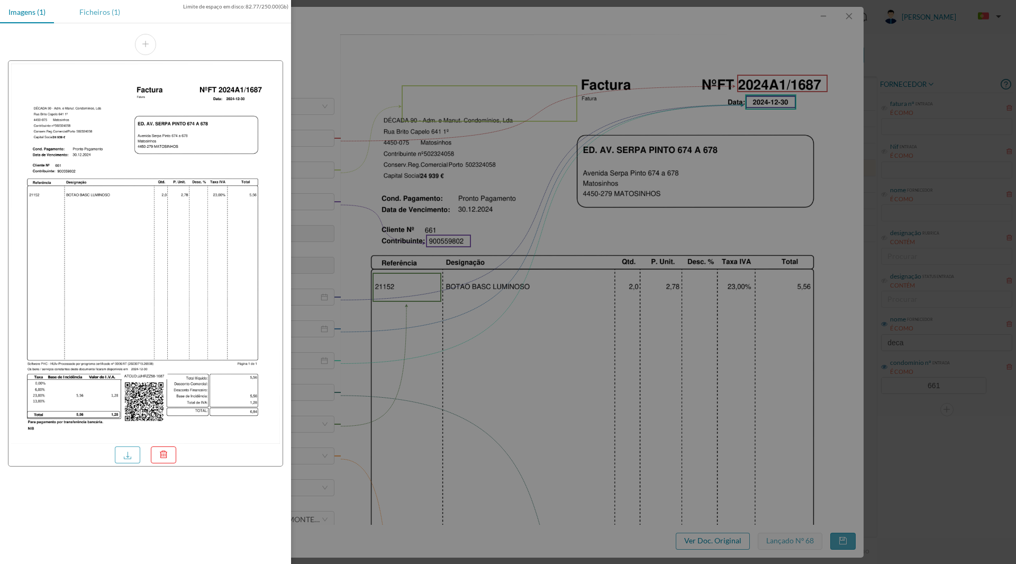
click at [92, 11] on div "Ficheiros (1)" at bounding box center [100, 12] width 58 height 24
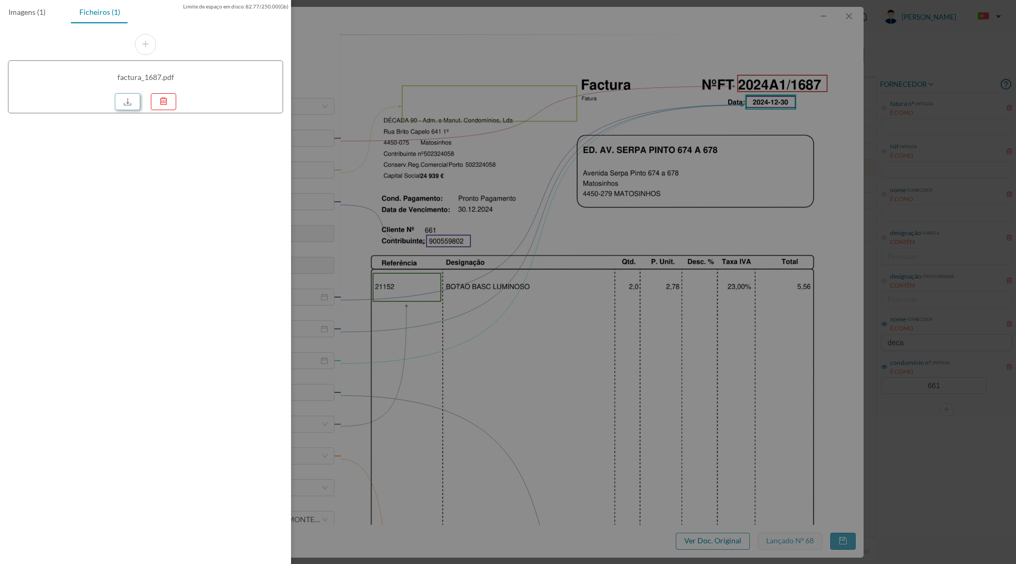
click at [123, 103] on link at bounding box center [127, 101] width 25 height 17
click at [643, 234] on div at bounding box center [508, 282] width 1016 height 564
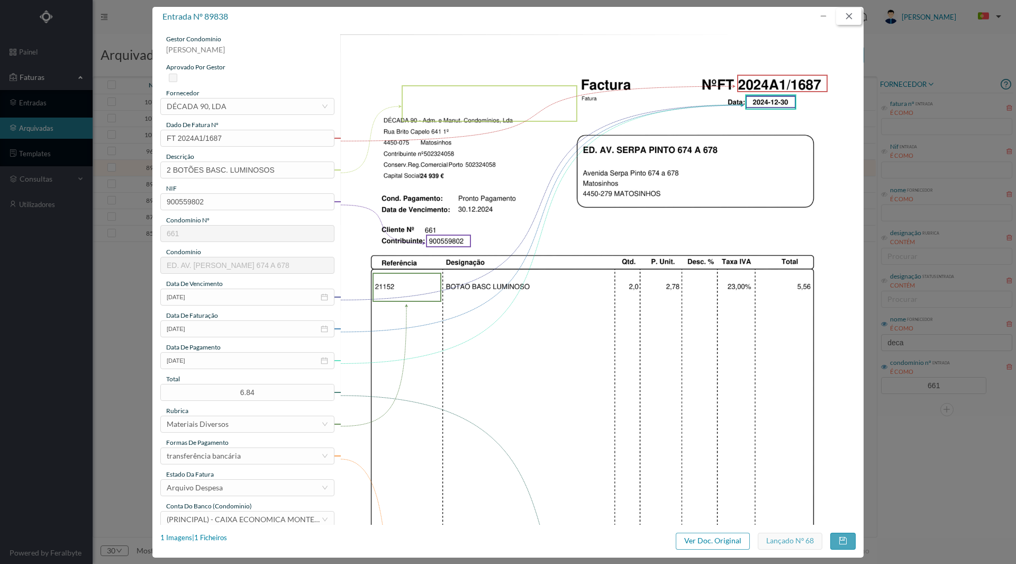
click at [846, 15] on button "button" at bounding box center [848, 16] width 25 height 17
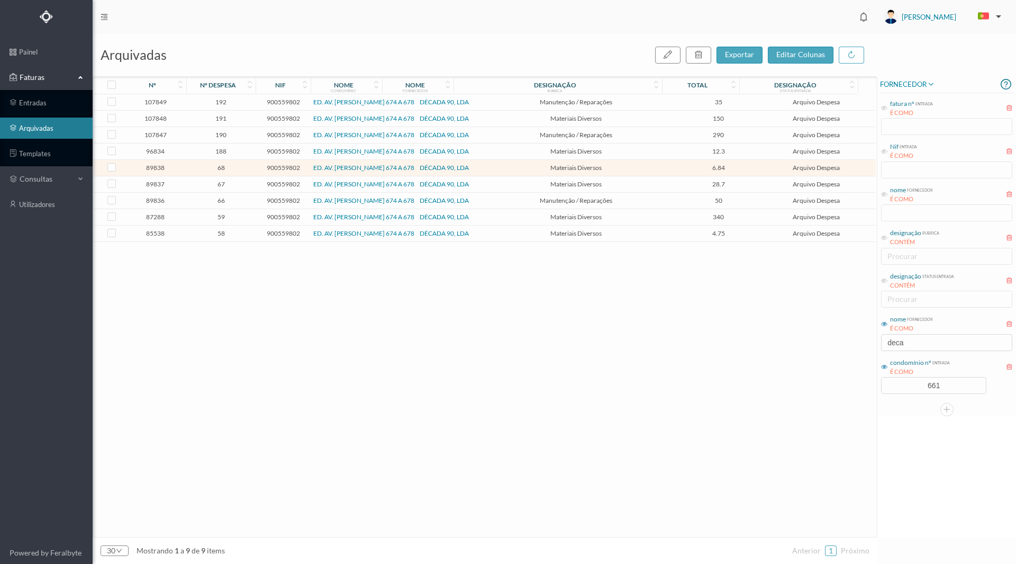
click at [225, 150] on span "188" at bounding box center [221, 151] width 64 height 8
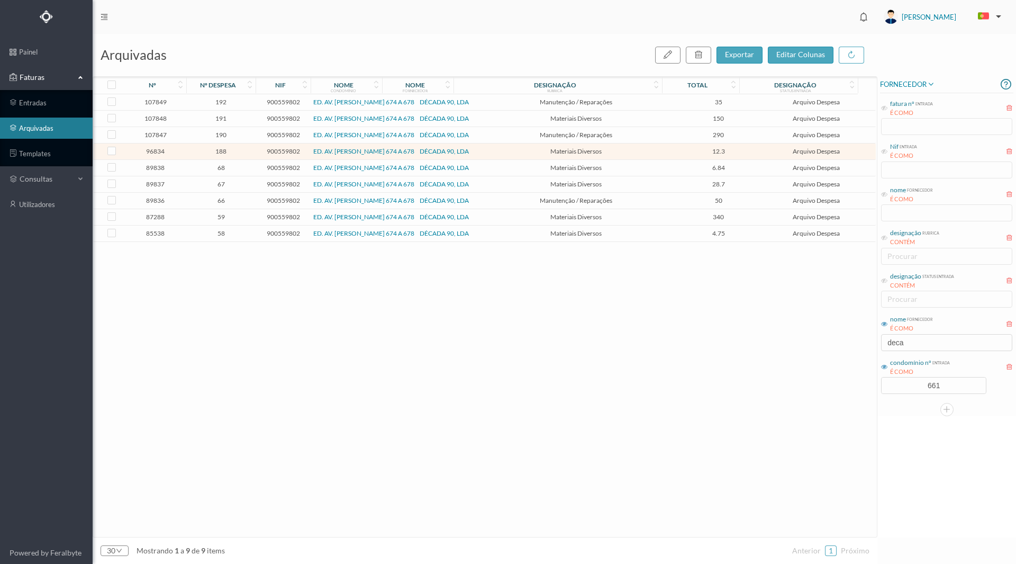
click at [225, 150] on span "188" at bounding box center [221, 151] width 64 height 8
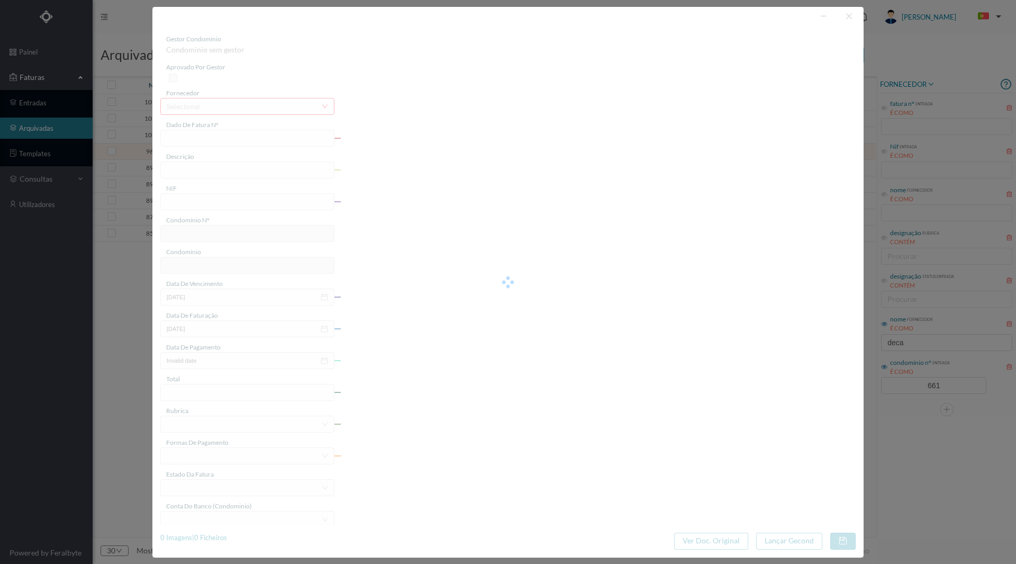
type input "FT 2025A1/294"
type input "20 chaves Cisa"
type input "900559802"
type input "[DATE]"
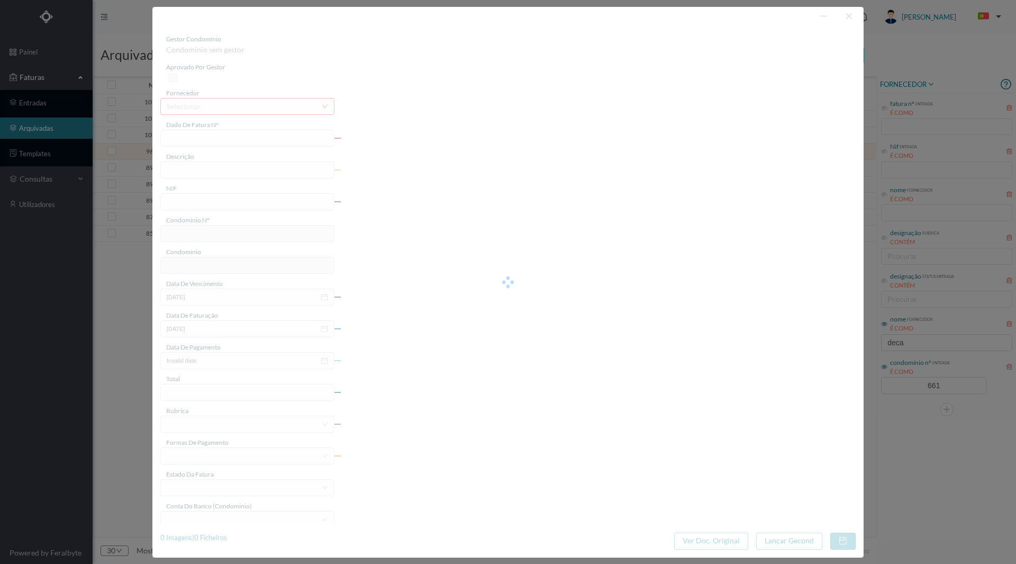
type input "[DATE]"
type input "12.30"
type input "661"
type input "ED. AV. [PERSON_NAME] 674 A 678"
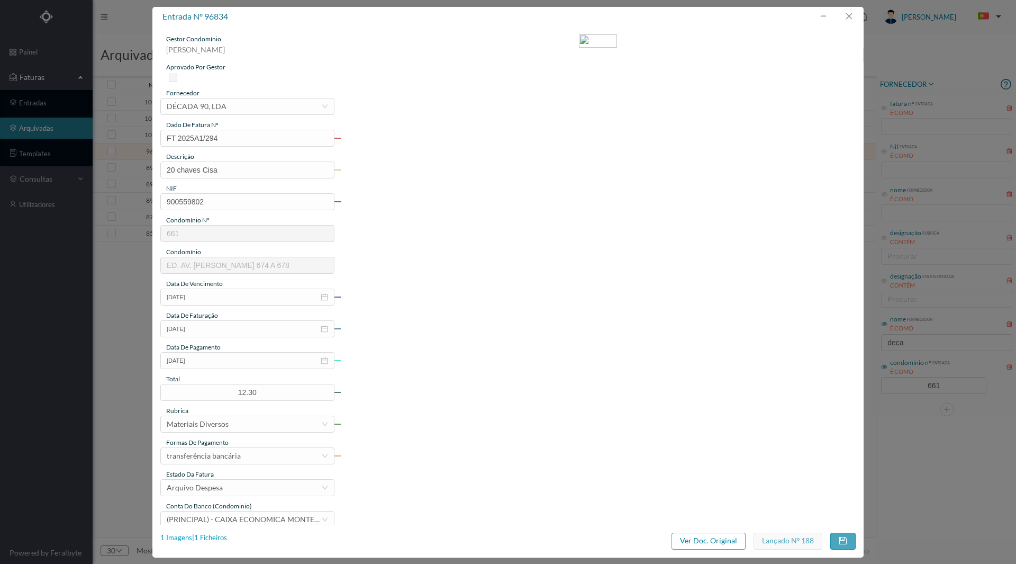
click at [200, 533] on div "1 Imagens | 1 Ficheiros" at bounding box center [193, 537] width 67 height 11
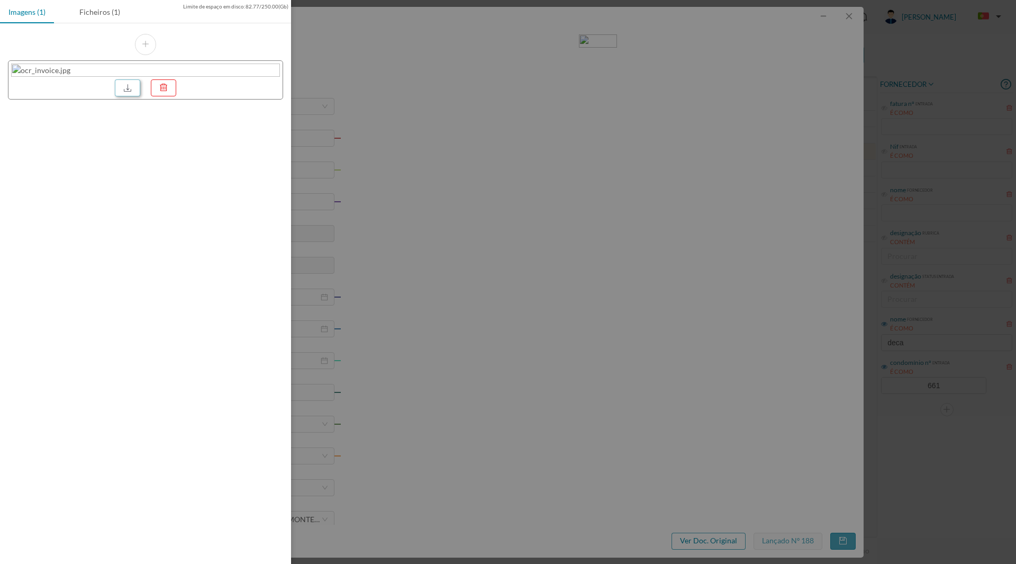
click at [128, 88] on link at bounding box center [127, 87] width 25 height 17
click at [525, 261] on div at bounding box center [508, 282] width 1016 height 564
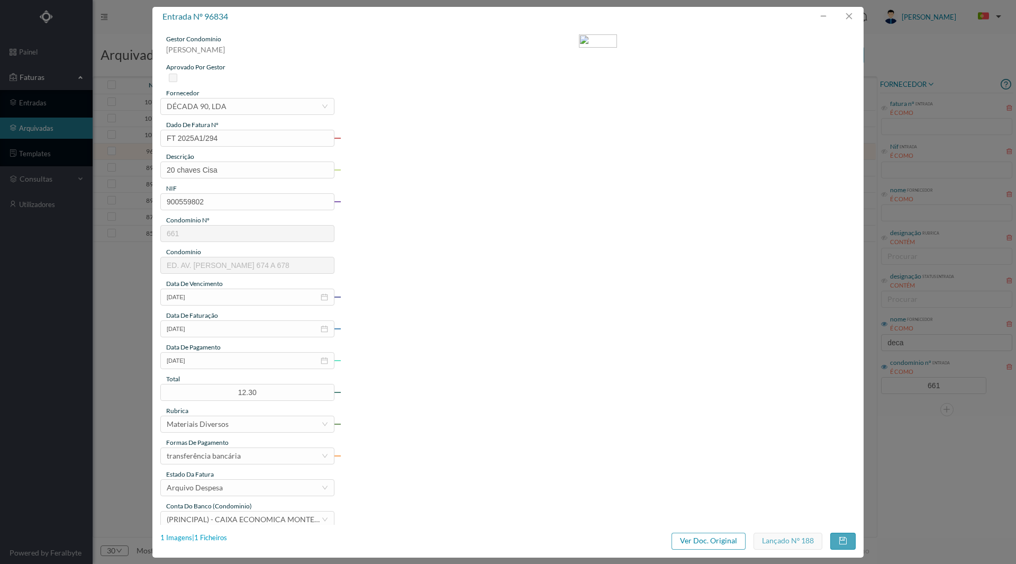
click at [217, 538] on div "1 Imagens | 1 Ficheiros" at bounding box center [193, 537] width 67 height 11
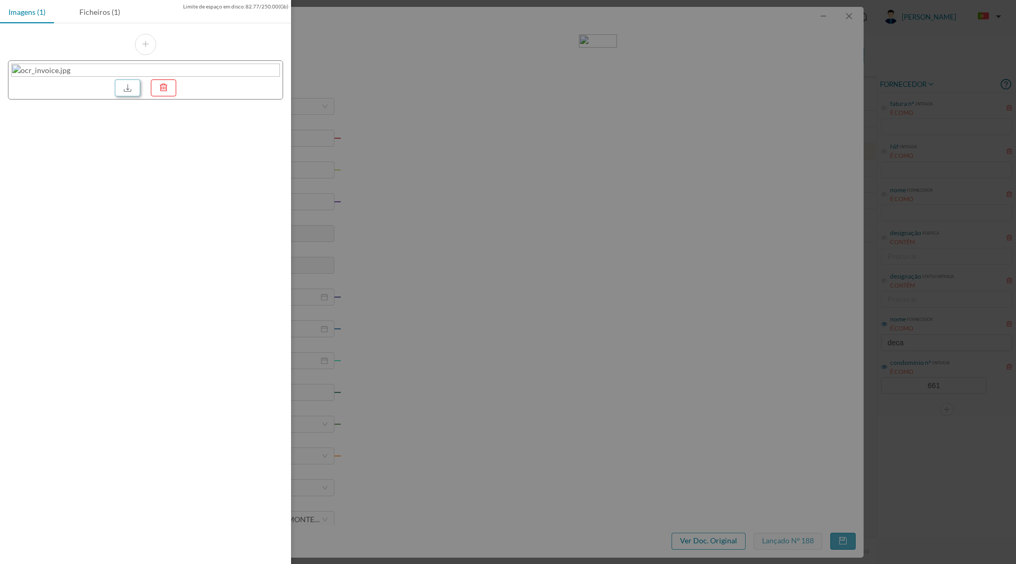
click at [123, 86] on link at bounding box center [127, 87] width 25 height 17
click at [519, 305] on div at bounding box center [508, 282] width 1016 height 564
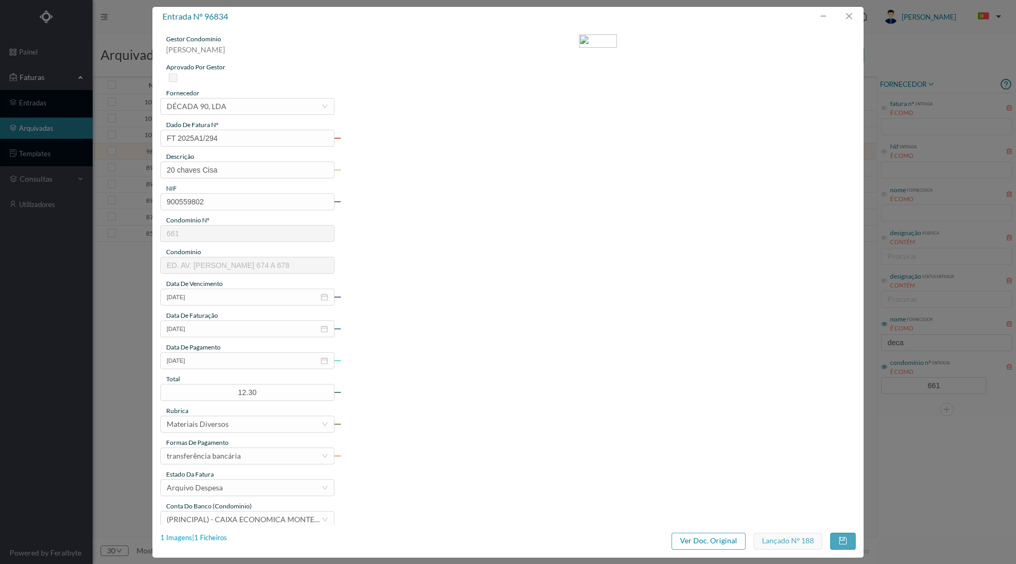
click at [207, 538] on div "1 Imagens | 1 Ficheiros" at bounding box center [193, 537] width 67 height 11
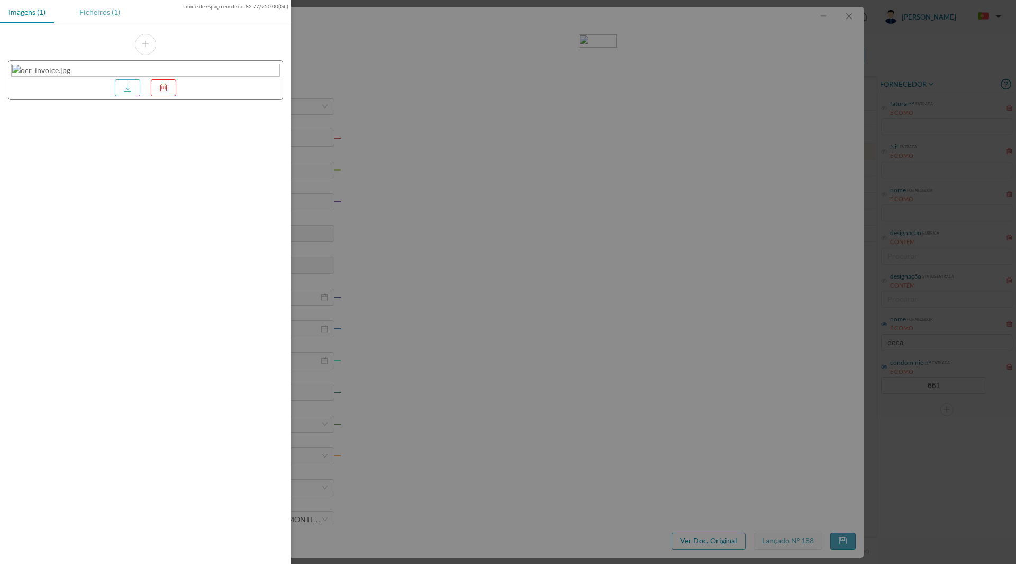
click at [99, 19] on div "Ficheiros (1)" at bounding box center [100, 12] width 58 height 24
click at [124, 98] on link at bounding box center [127, 101] width 25 height 17
drag, startPoint x: 769, startPoint y: 326, endPoint x: 792, endPoint y: 220, distance: 108.9
click at [769, 326] on div at bounding box center [508, 282] width 1016 height 564
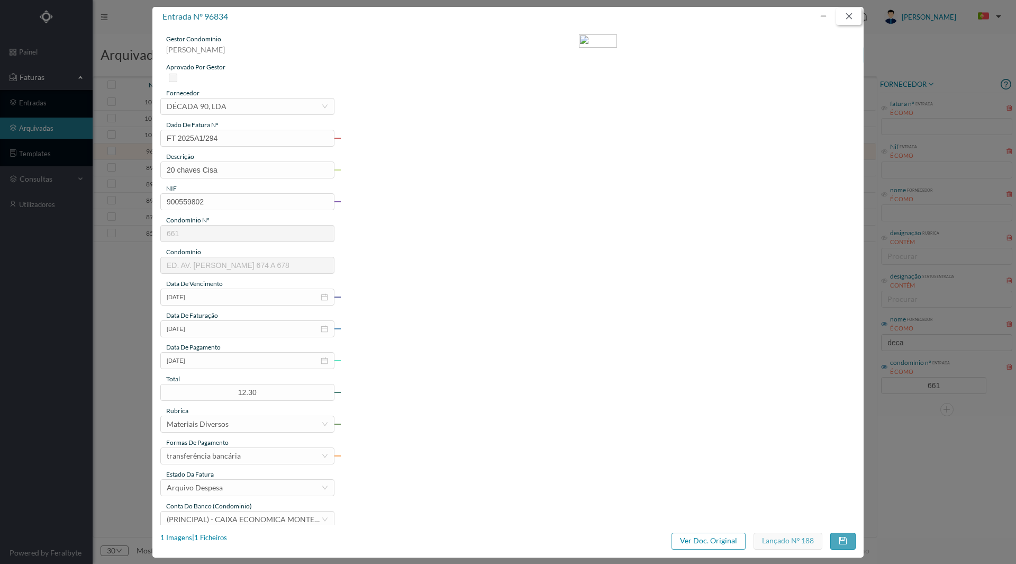
click at [851, 14] on button "button" at bounding box center [848, 16] width 25 height 17
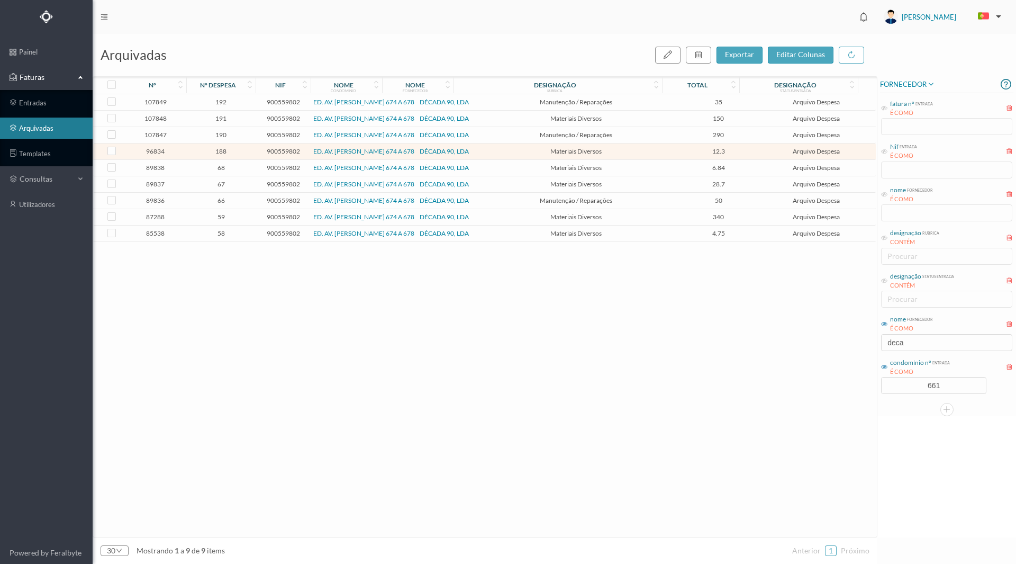
click at [224, 134] on span "190" at bounding box center [221, 135] width 64 height 8
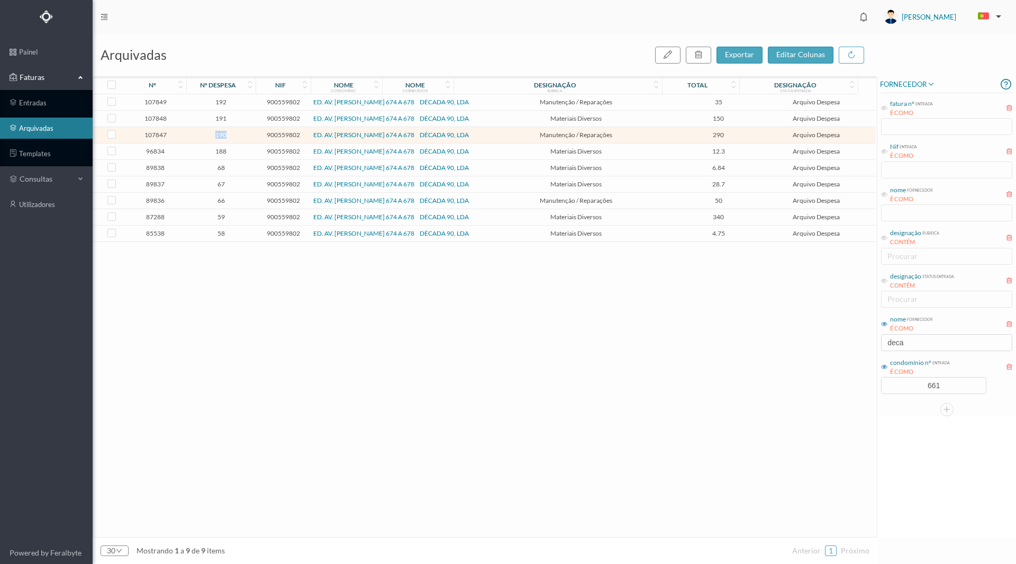
click at [224, 134] on span "190" at bounding box center [221, 135] width 64 height 8
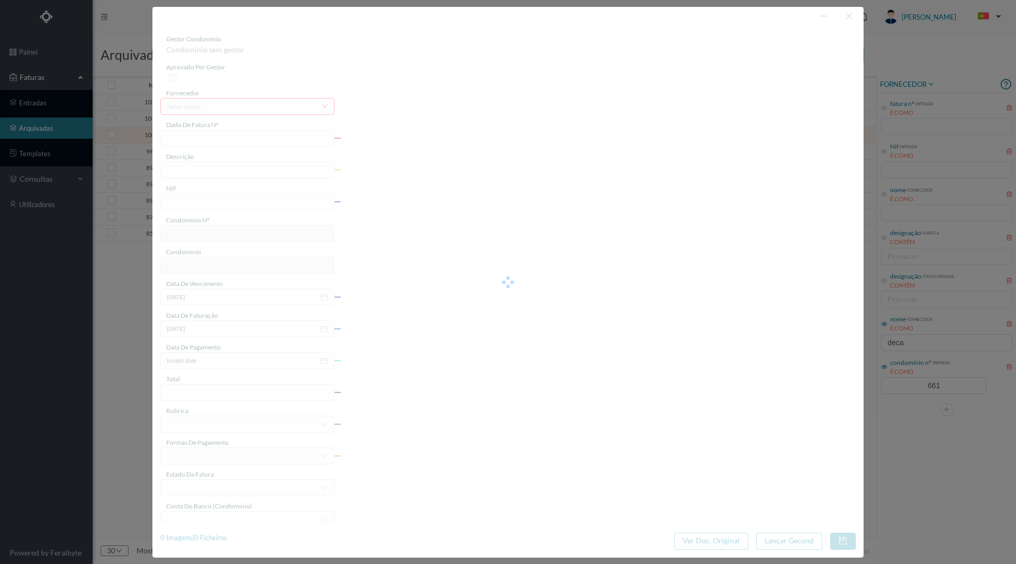
type input "FT 2025A1/911"
type input "Colocação de tetrapular e subst. fechadura e canhão casa das máquinas"
type input "900559802"
type input "[DATE]"
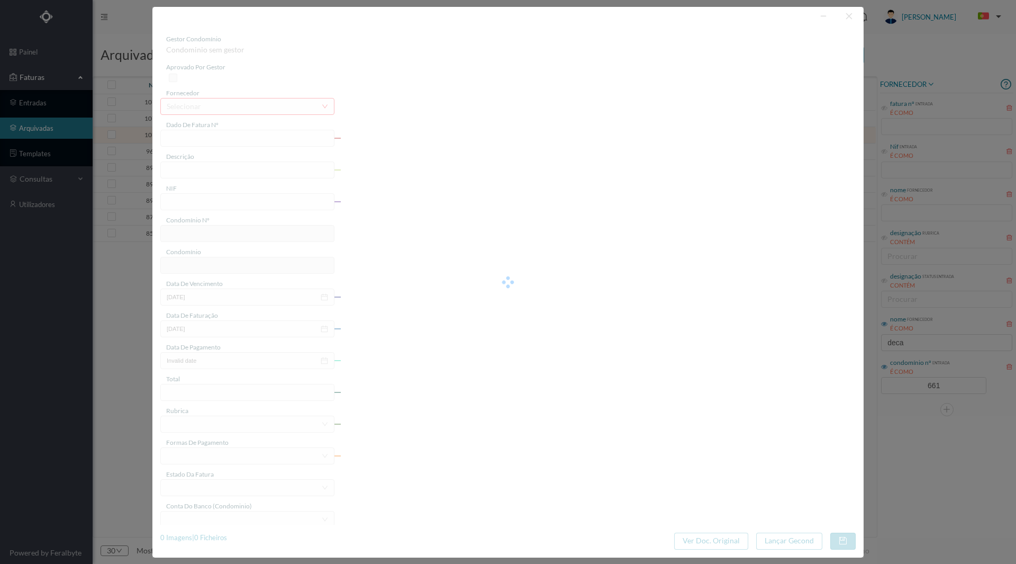
type input "[DATE]"
type input "290.00"
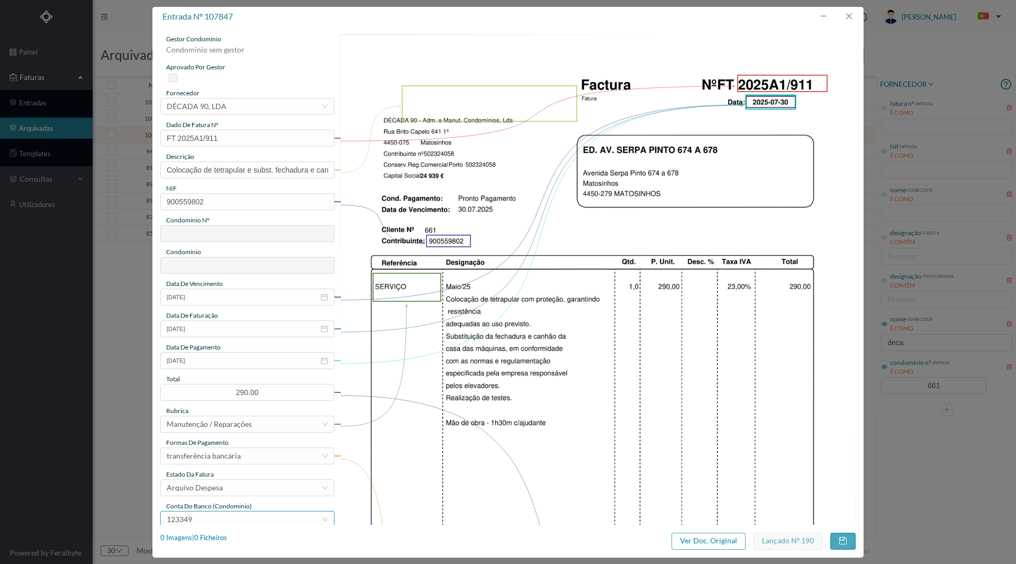
type input "661"
type input "ED. AV. [PERSON_NAME] 674 A 678"
click at [206, 533] on div "1 Imagens | 1 Ficheiros" at bounding box center [193, 537] width 67 height 11
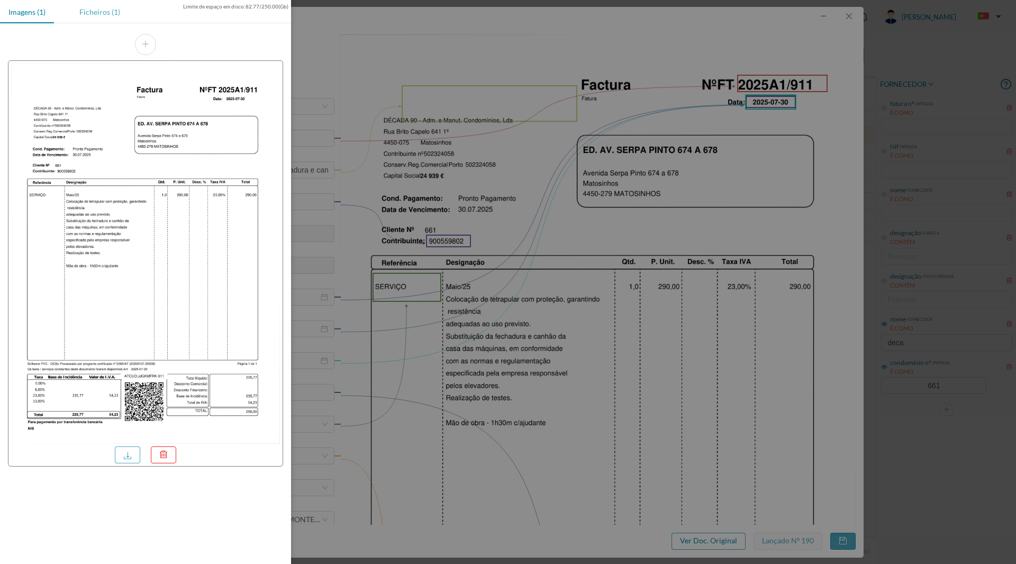
click at [99, 15] on div "Ficheiros (1)" at bounding box center [100, 12] width 58 height 24
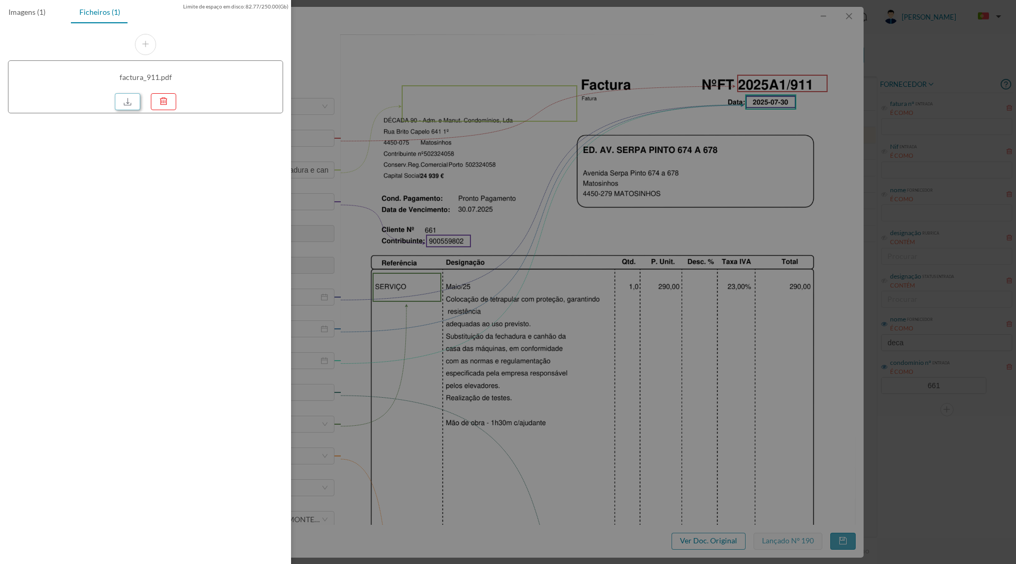
click at [126, 103] on link at bounding box center [127, 101] width 25 height 17
drag, startPoint x: 776, startPoint y: 424, endPoint x: 768, endPoint y: 423, distance: 8.1
click at [776, 424] on div at bounding box center [508, 282] width 1016 height 564
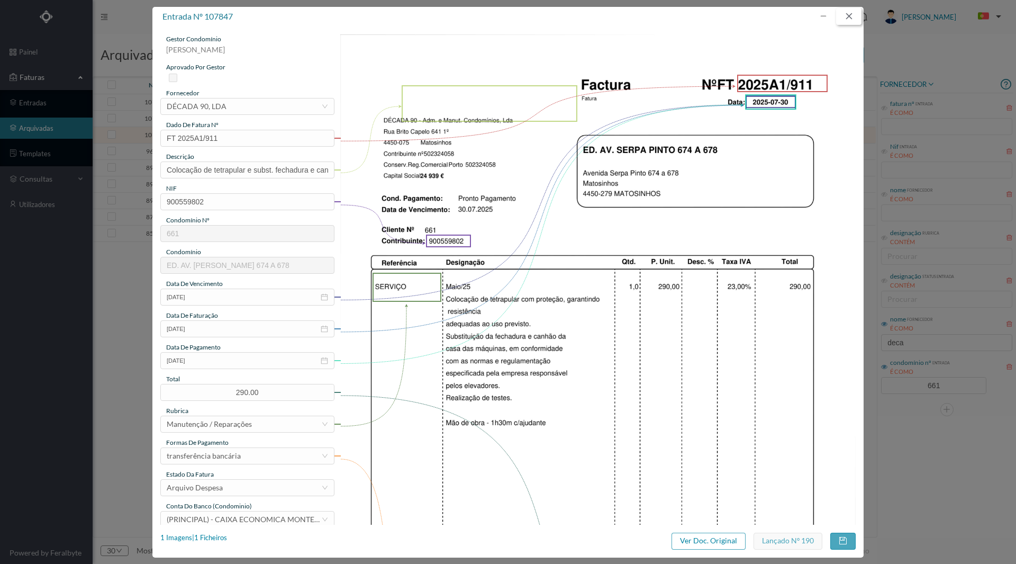
click at [851, 16] on button "button" at bounding box center [848, 16] width 25 height 17
